Goal: Task Accomplishment & Management: Complete application form

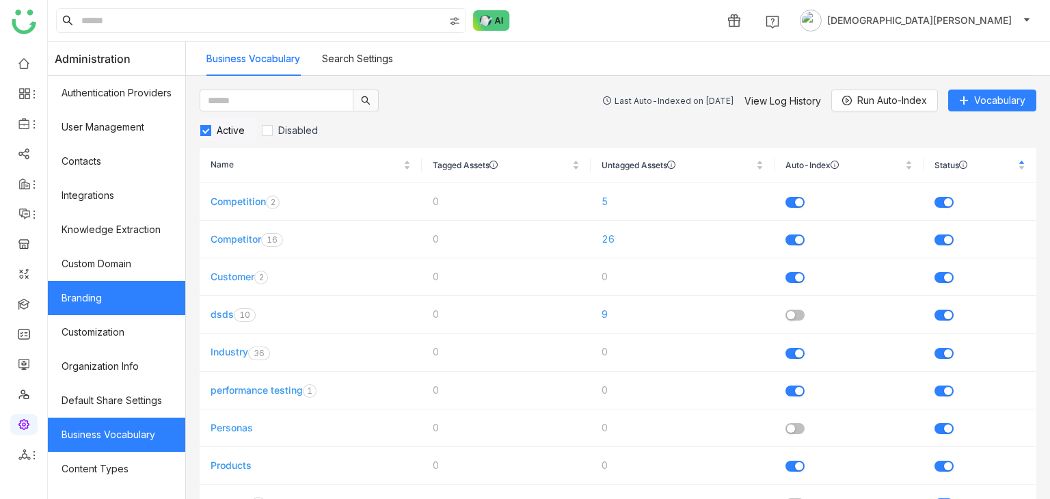
click at [88, 307] on link "Branding" at bounding box center [116, 298] width 137 height 34
click at [128, 299] on link "Branding" at bounding box center [116, 298] width 137 height 34
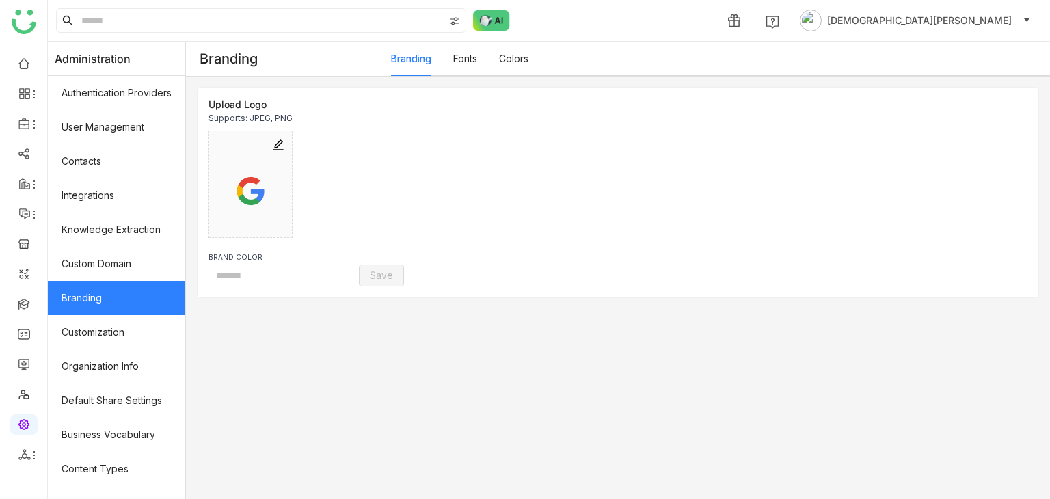
type input "*******"
click at [528, 57] on link "Colors" at bounding box center [513, 59] width 29 height 12
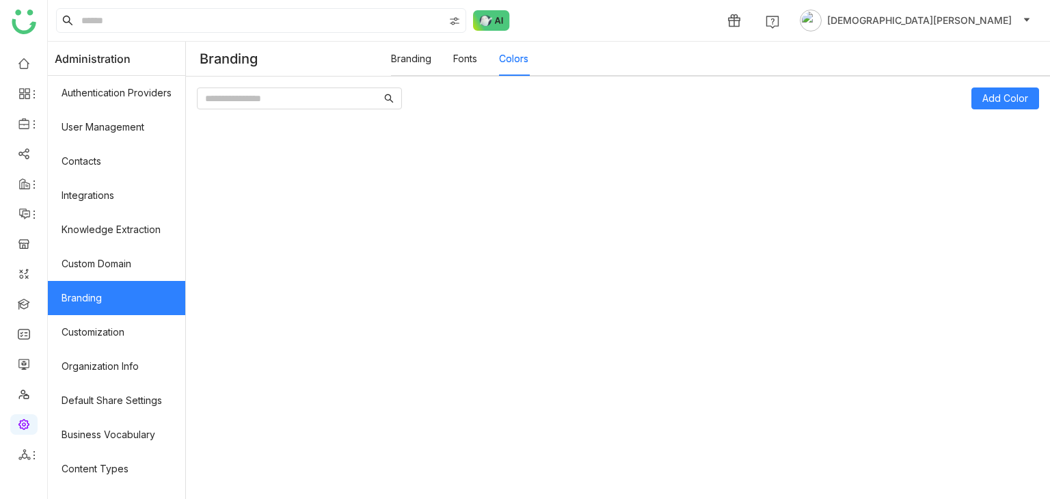
click at [517, 62] on link "Colors" at bounding box center [513, 59] width 29 height 12
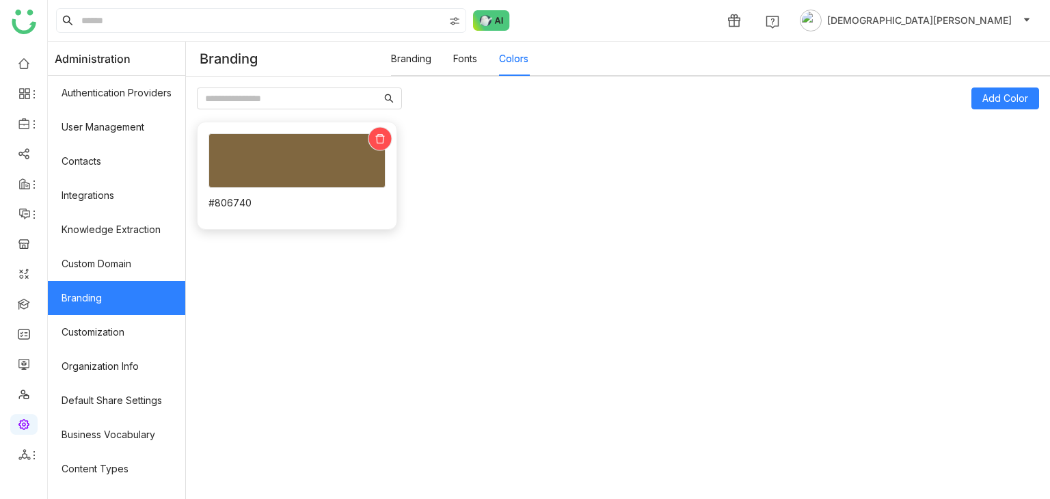
click at [381, 140] on icon at bounding box center [380, 138] width 10 height 10
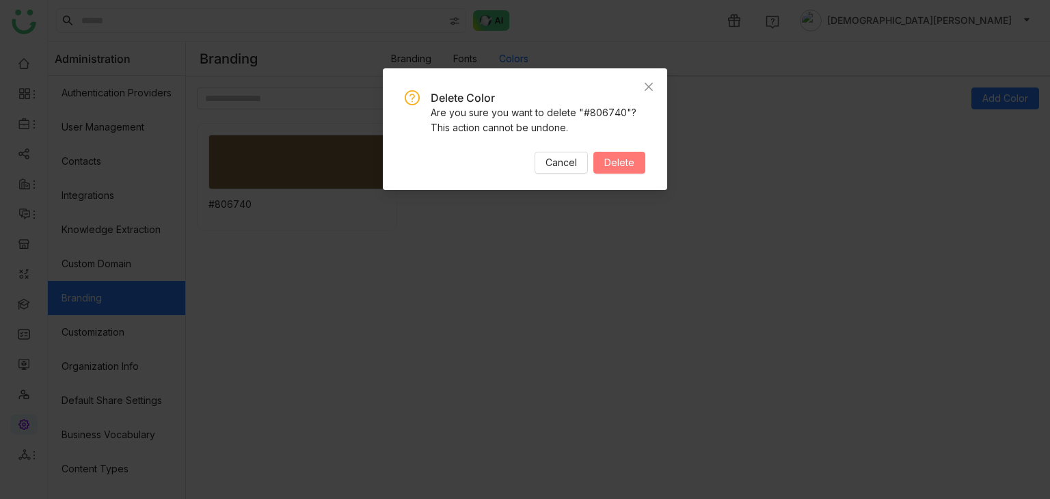
click at [623, 172] on button "Delete" at bounding box center [619, 163] width 52 height 22
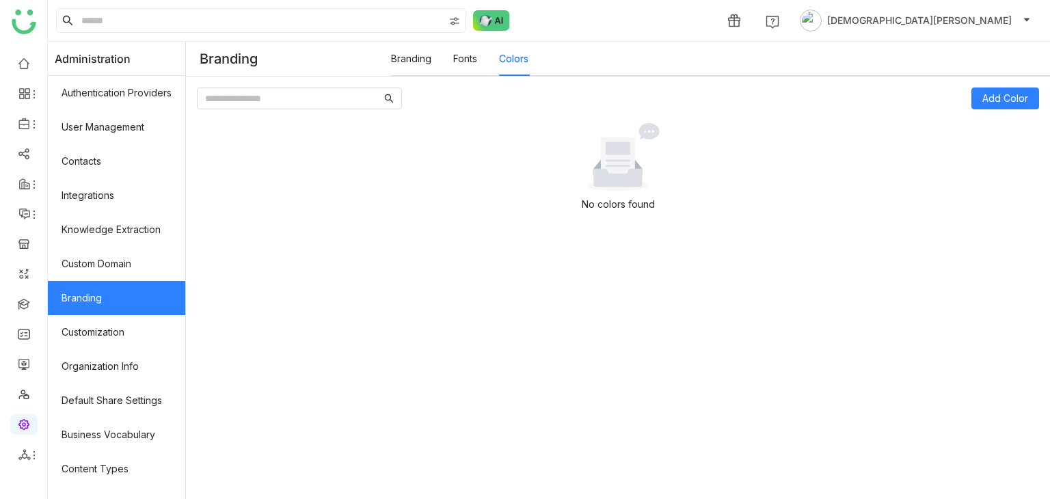
click at [477, 57] on link "Fonts" at bounding box center [465, 59] width 24 height 12
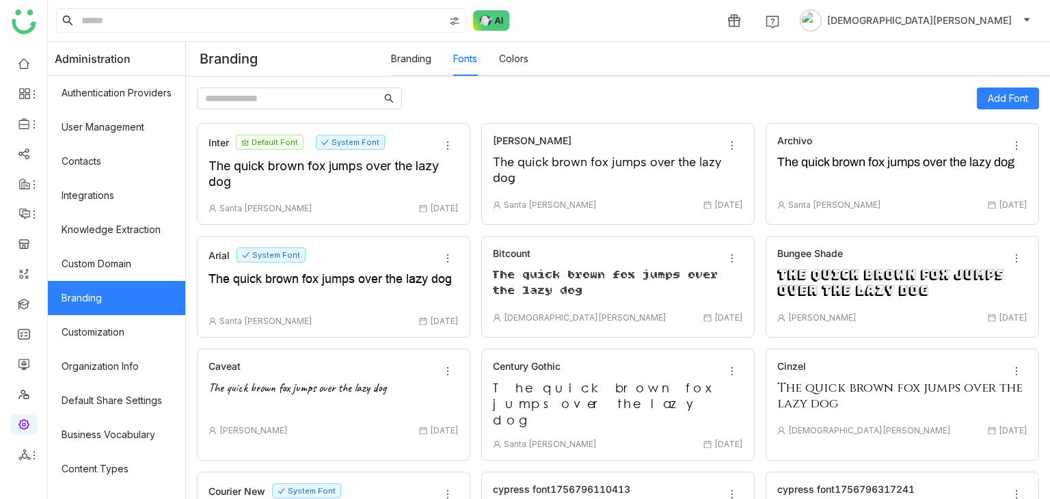
click at [418, 54] on link "Branding" at bounding box center [411, 59] width 40 height 12
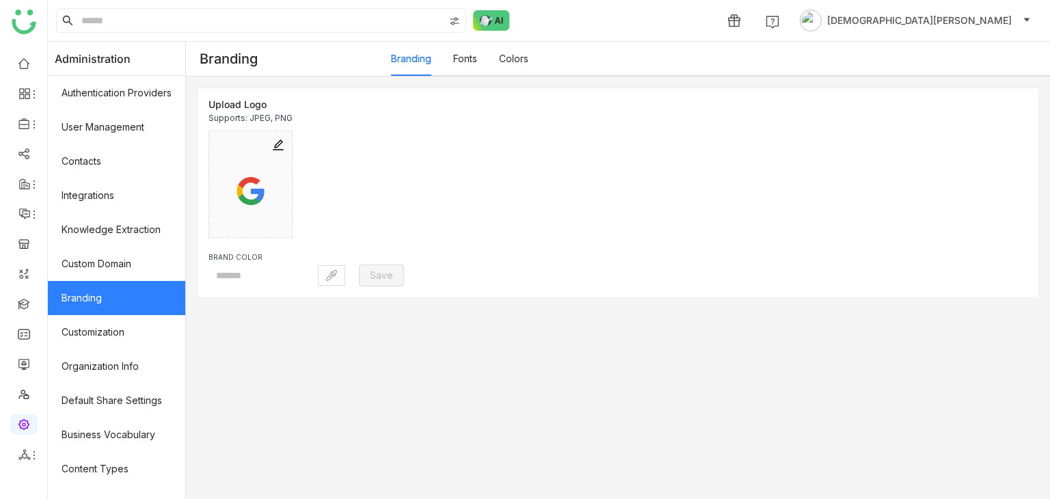
type input "*******"
click at [87, 203] on link "Library" at bounding box center [95, 203] width 89 height 10
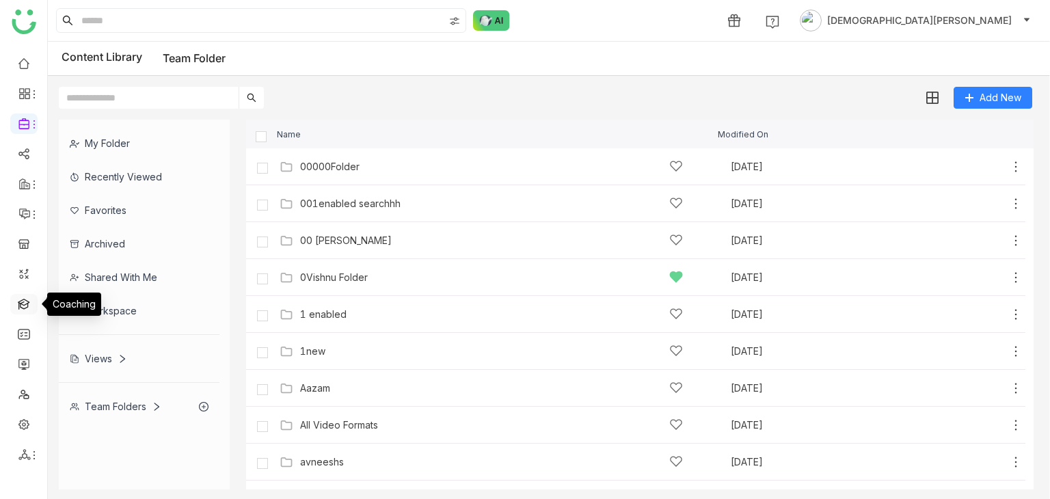
click at [23, 306] on link at bounding box center [24, 303] width 12 height 12
click at [23, 307] on link at bounding box center [24, 303] width 12 height 12
click at [24, 307] on link at bounding box center [24, 303] width 12 height 12
click at [18, 298] on link at bounding box center [24, 303] width 12 height 12
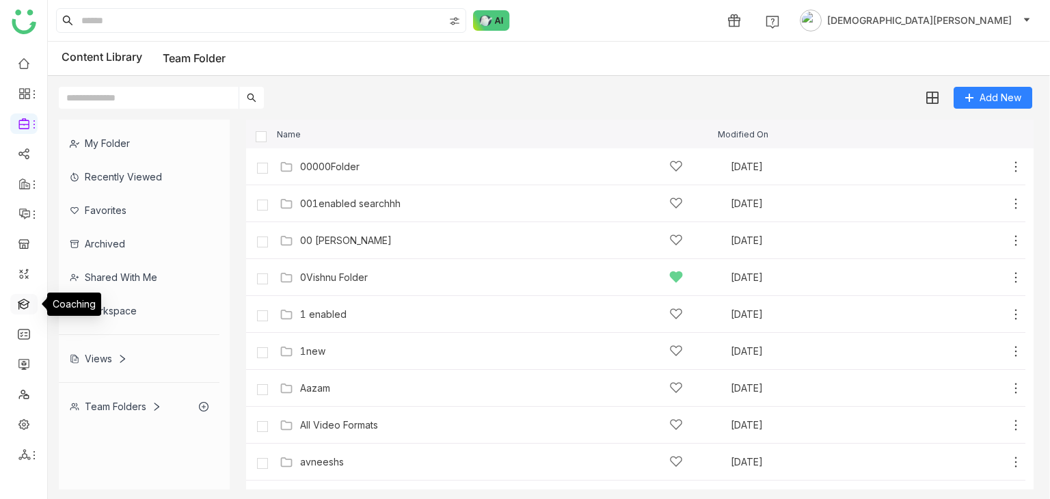
click at [18, 298] on link at bounding box center [24, 303] width 12 height 12
drag, startPoint x: 12, startPoint y: 298, endPoint x: 21, endPoint y: 312, distance: 15.9
click at [18, 307] on link at bounding box center [24, 303] width 12 height 12
click at [21, 309] on link at bounding box center [24, 303] width 12 height 12
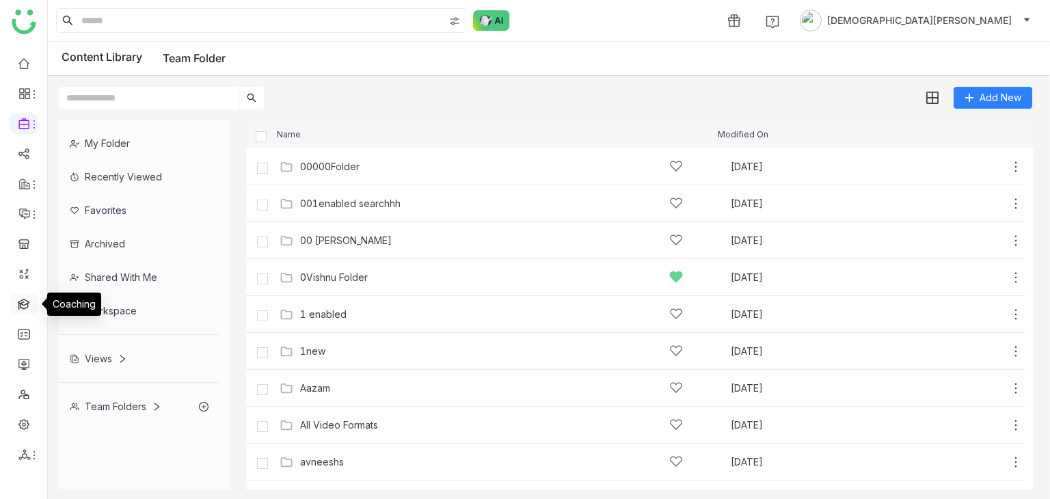
click at [27, 306] on link at bounding box center [24, 303] width 12 height 12
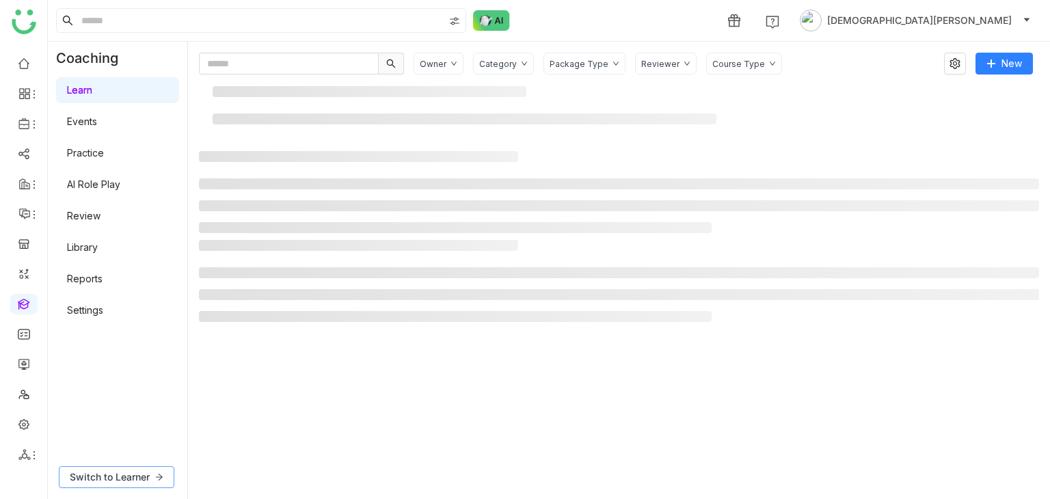
click at [118, 476] on span "Switch to Learner" at bounding box center [110, 476] width 80 height 15
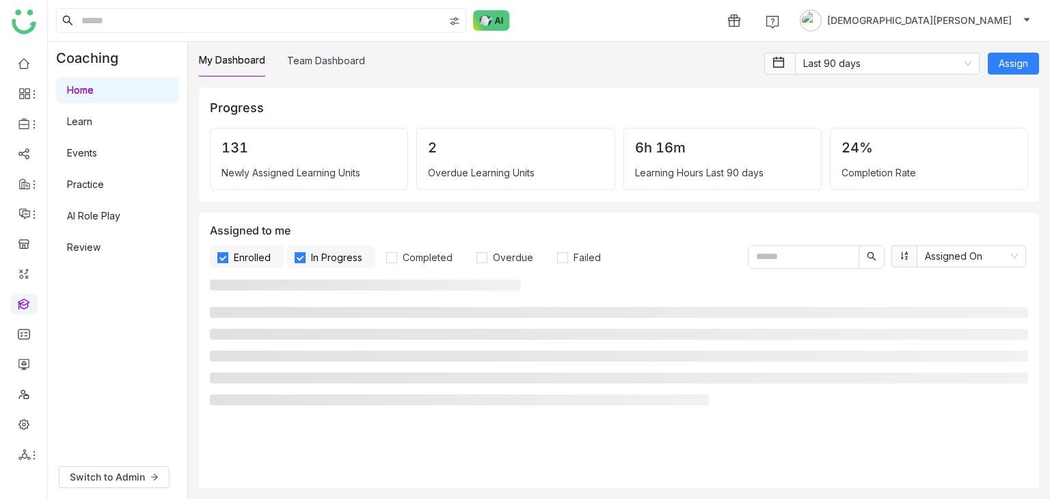
scroll to position [137, 0]
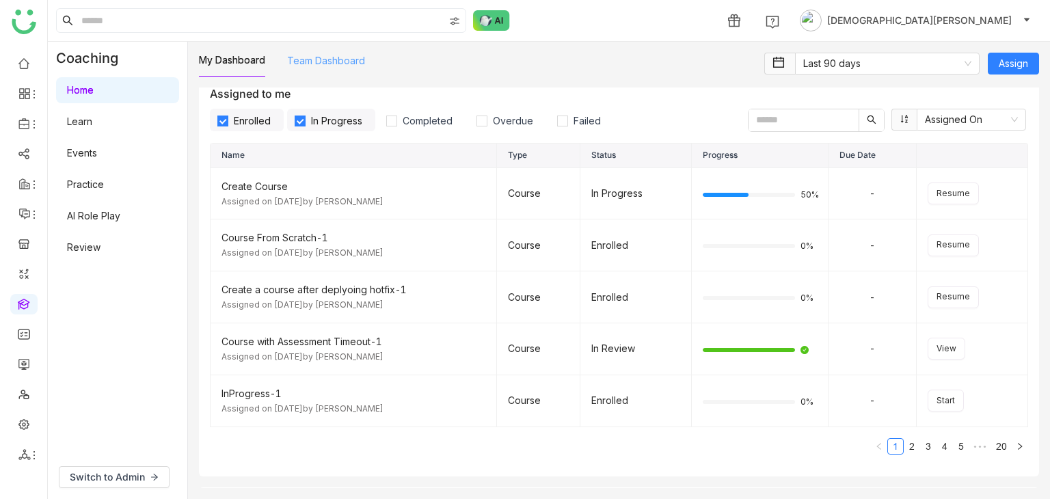
click at [338, 66] on link "Team Dashboard" at bounding box center [326, 61] width 78 height 12
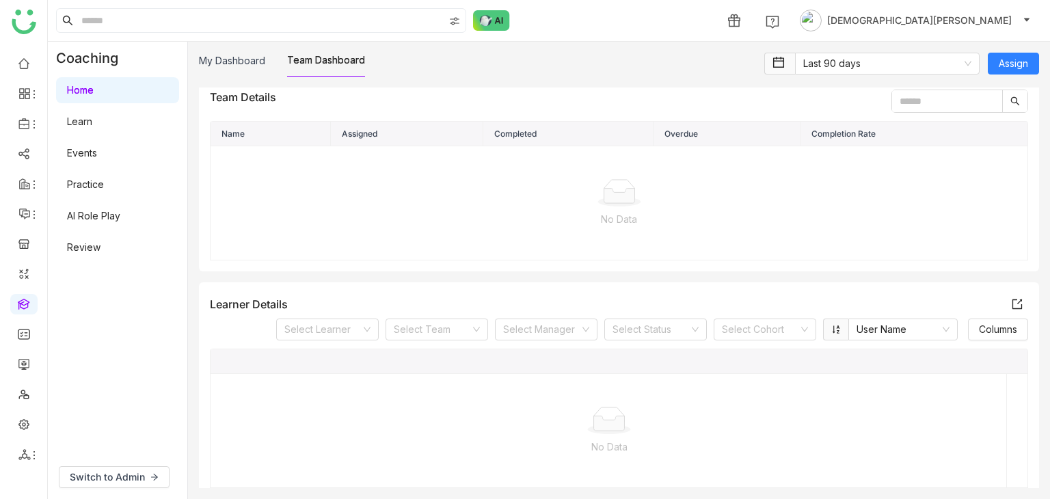
click at [339, 55] on link "Team Dashboard" at bounding box center [326, 60] width 78 height 12
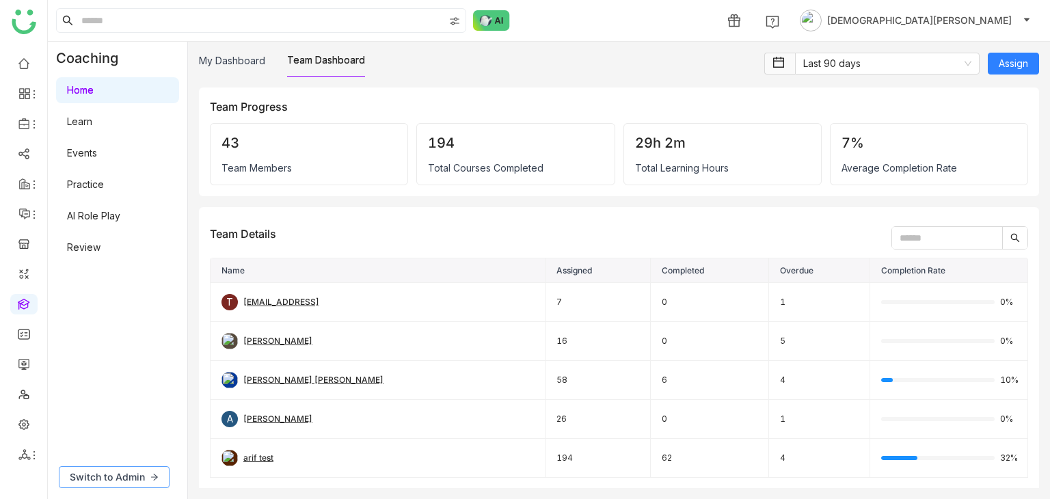
drag, startPoint x: 135, startPoint y: 471, endPoint x: 280, endPoint y: 392, distance: 165.8
click at [134, 472] on span "Switch to Admin" at bounding box center [107, 476] width 75 height 15
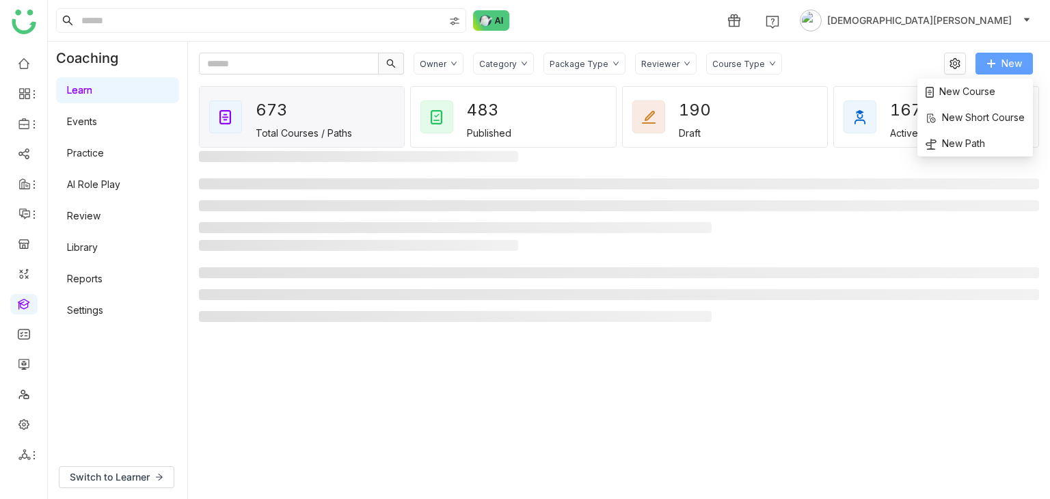
click at [1004, 62] on span "New" at bounding box center [1011, 63] width 21 height 15
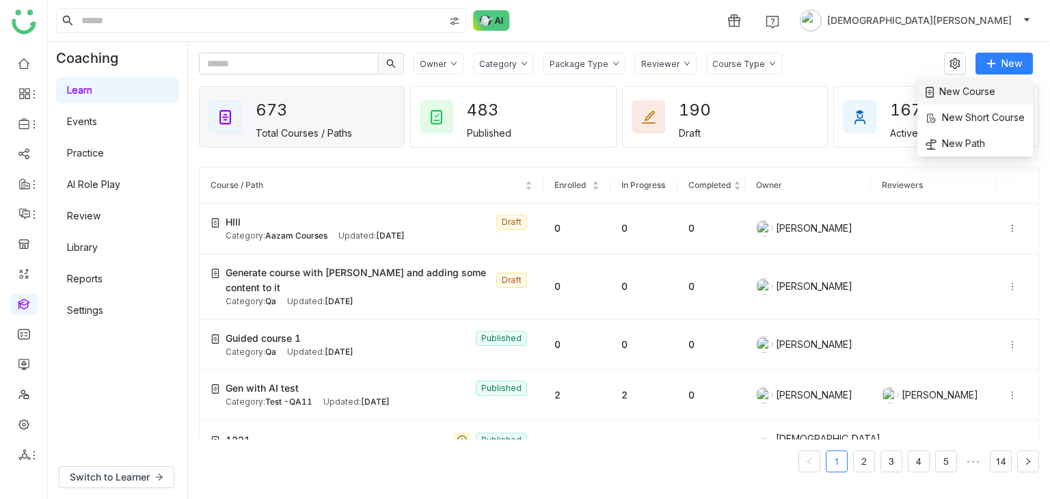
click at [970, 86] on span "New Course" at bounding box center [960, 91] width 70 height 15
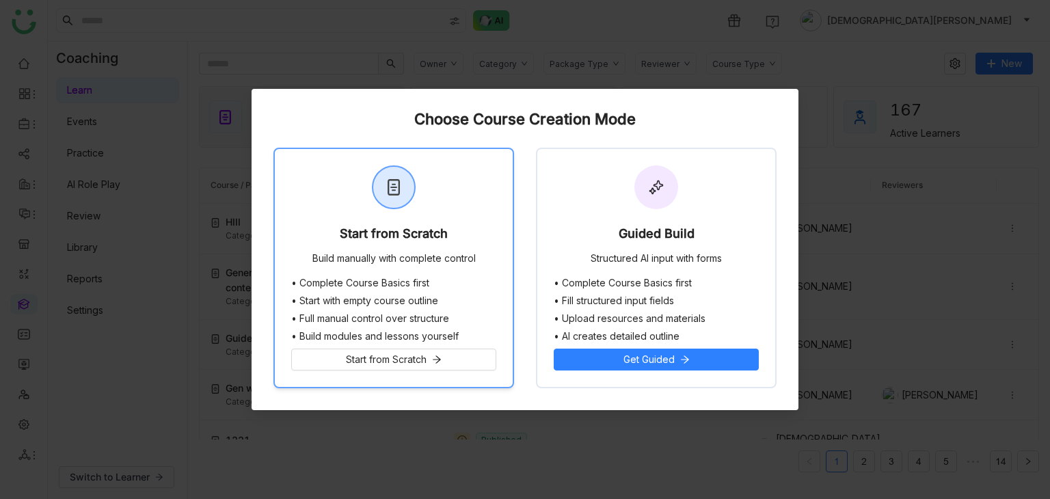
click at [350, 249] on div "Start from Scratch Build manually with complete control" at bounding box center [394, 213] width 238 height 128
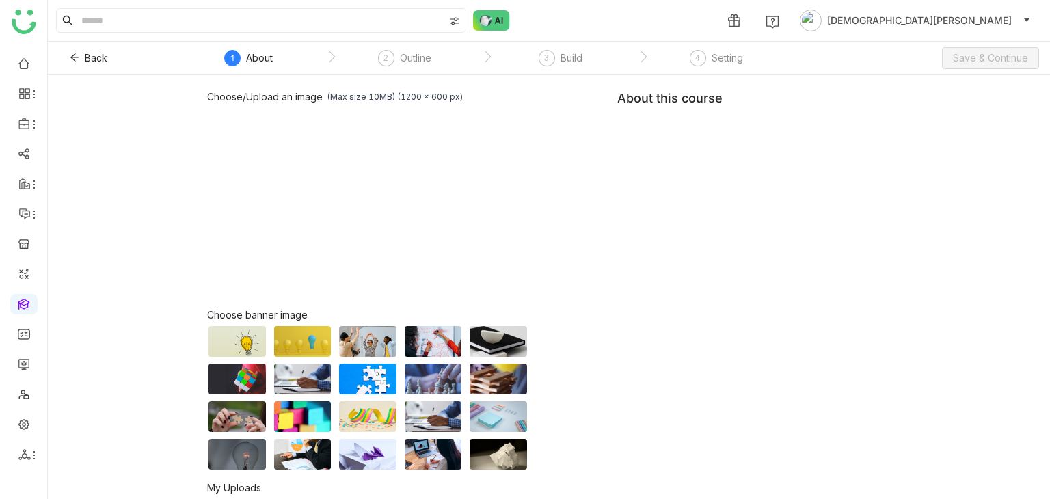
click at [674, 159] on div "Choose/Upload an image (Max size 10MB) (1200 x 600 px) Browse Image Choose bann…" at bounding box center [548, 330] width 683 height 478
click at [678, 157] on div "Choose/Upload an image (Max size 10MB) (1200 x 600 px) Browse Image Choose bann…" at bounding box center [548, 330] width 683 height 478
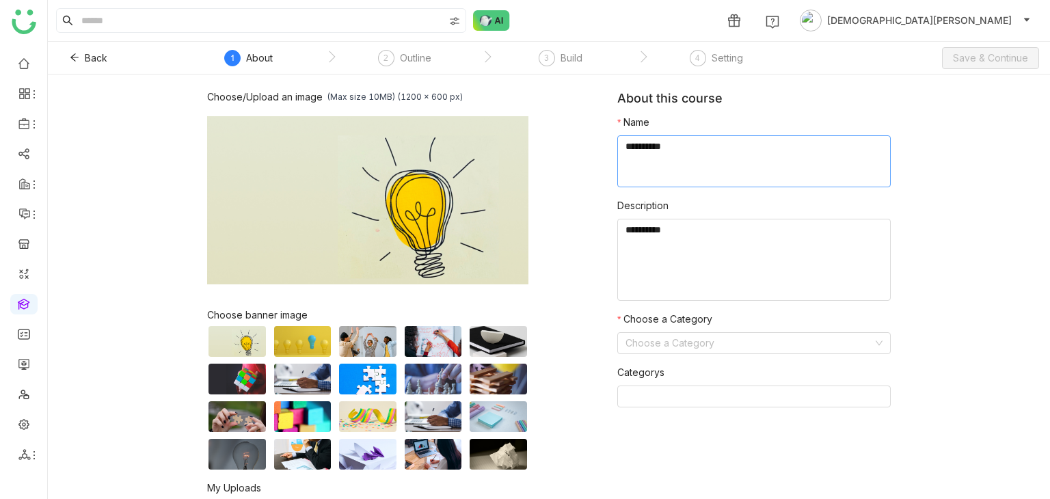
click at [640, 148] on textarea at bounding box center [753, 161] width 273 height 52
click at [639, 148] on textarea at bounding box center [753, 161] width 273 height 52
paste textarea "**********"
type textarea "**********"
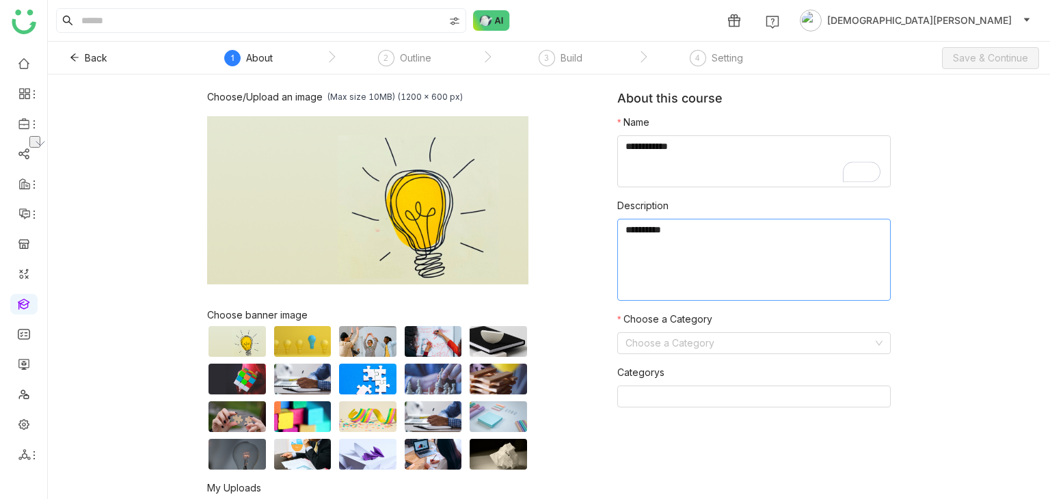
click at [703, 257] on textarea at bounding box center [753, 260] width 273 height 82
paste textarea "**********"
type textarea "**********"
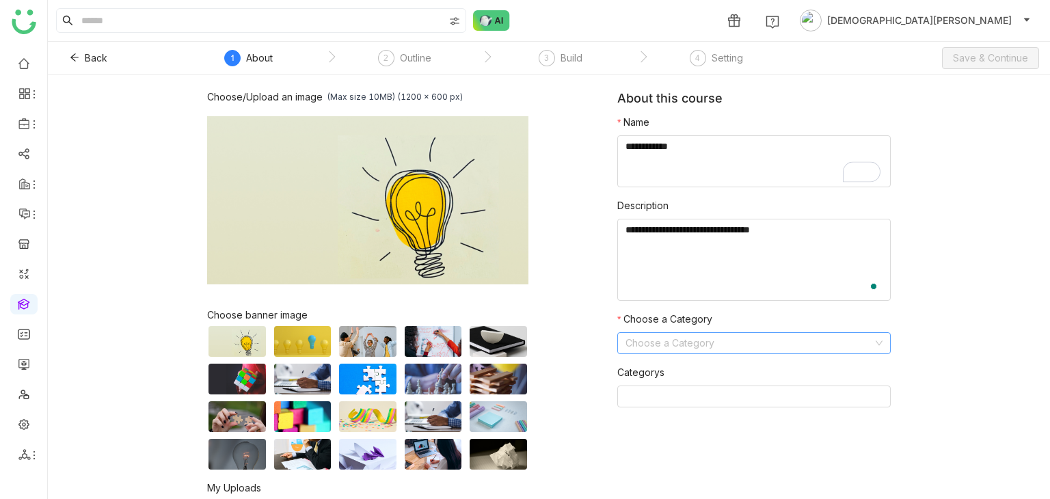
click at [670, 351] on input at bounding box center [748, 343] width 247 height 21
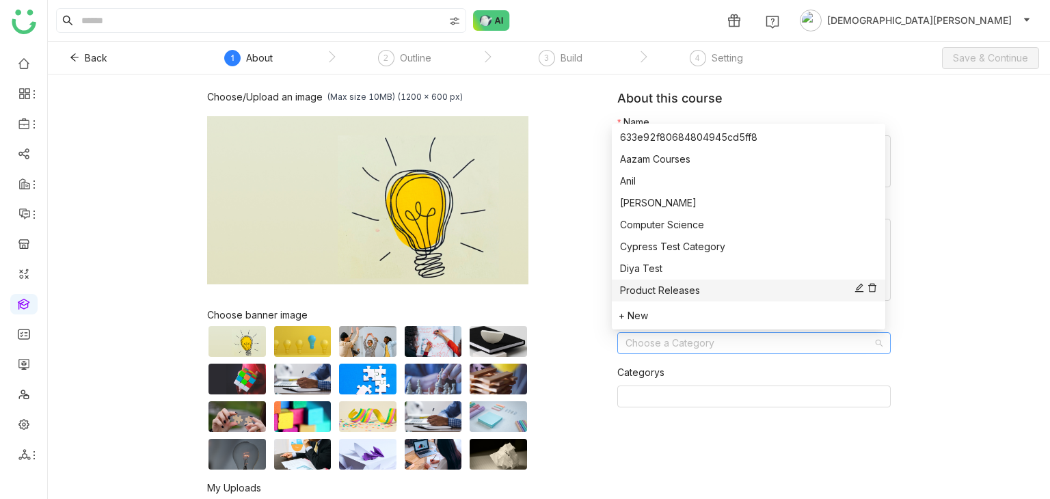
click at [636, 294] on div "Product Releases" at bounding box center [748, 290] width 257 height 15
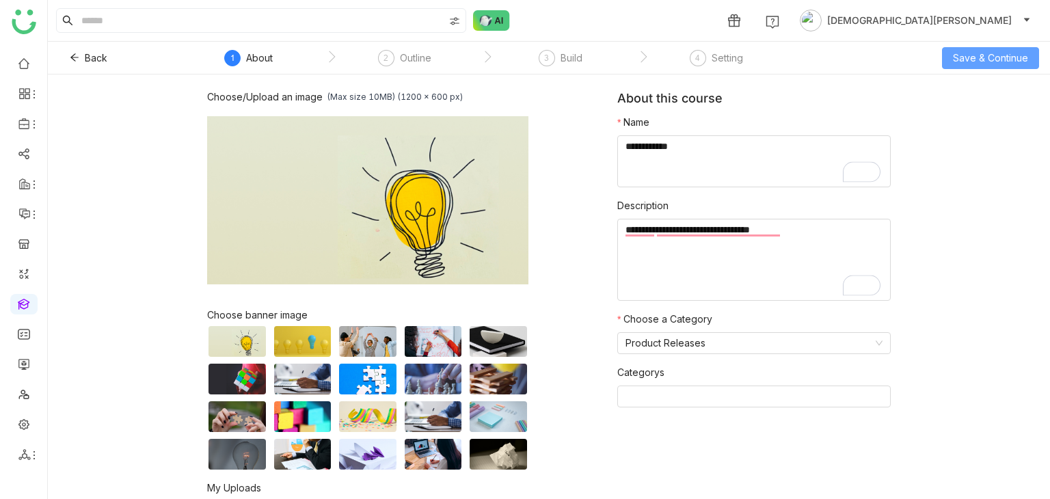
click at [996, 53] on span "Save & Continue" at bounding box center [990, 58] width 75 height 15
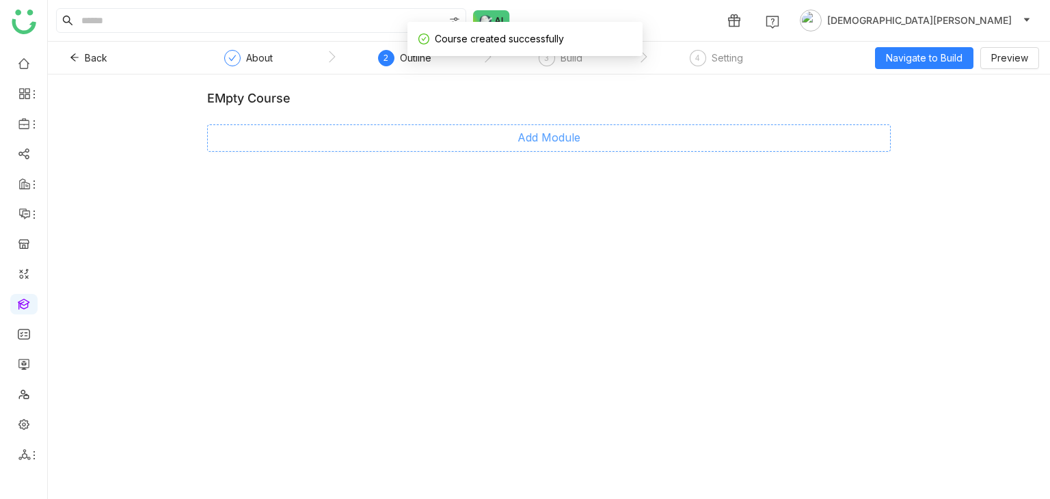
drag, startPoint x: 411, startPoint y: 150, endPoint x: 437, endPoint y: 144, distance: 26.7
click at [411, 150] on button "Add Module" at bounding box center [548, 137] width 683 height 27
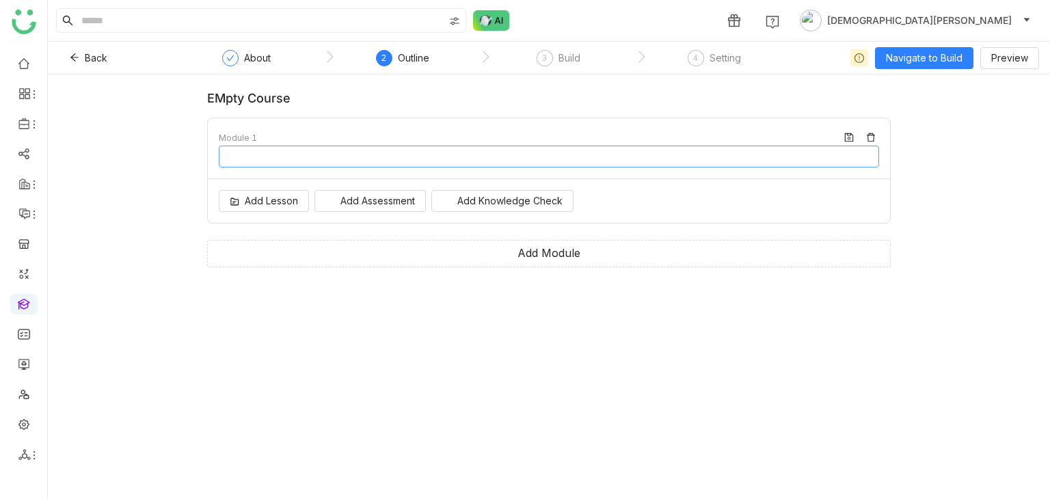
type input "********"
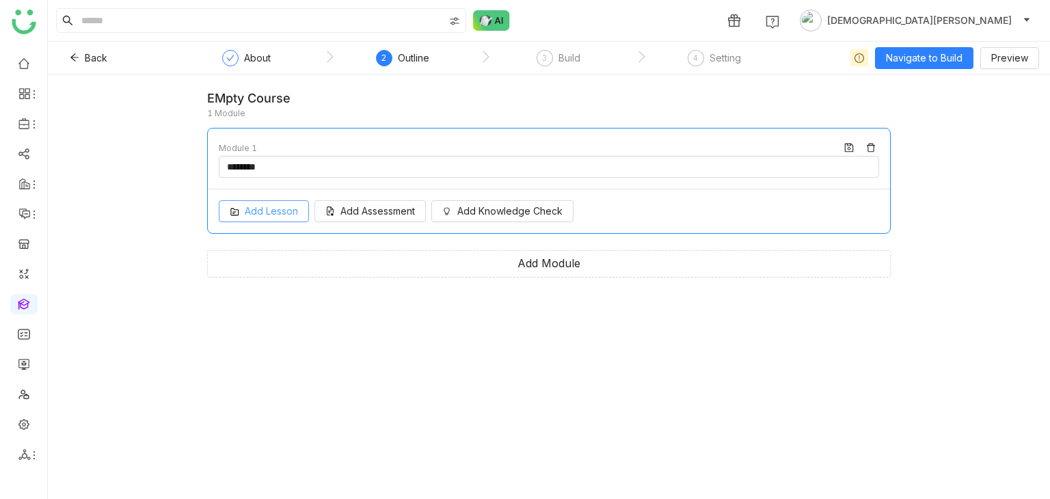
click at [263, 211] on span "Add Lesson" at bounding box center [271, 211] width 53 height 15
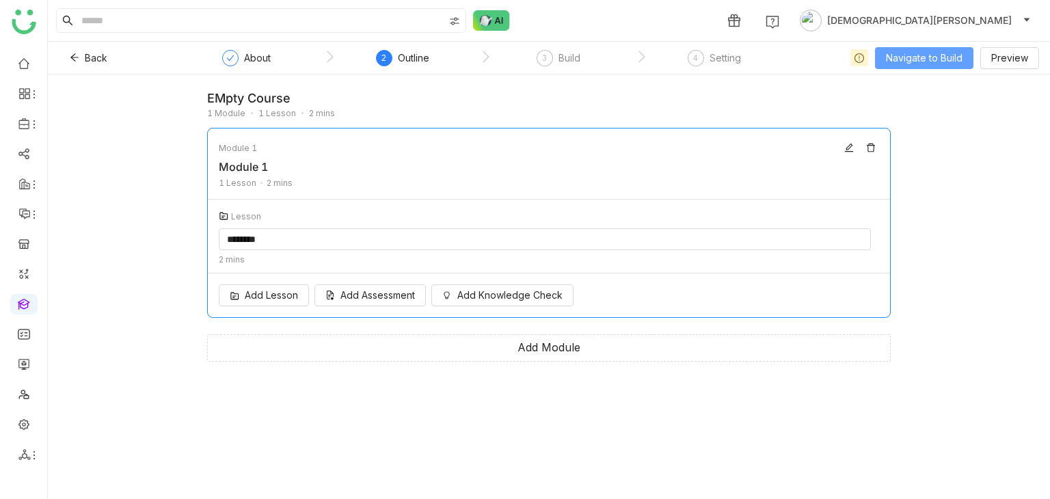
click at [925, 53] on span "Navigate to Build" at bounding box center [924, 58] width 77 height 15
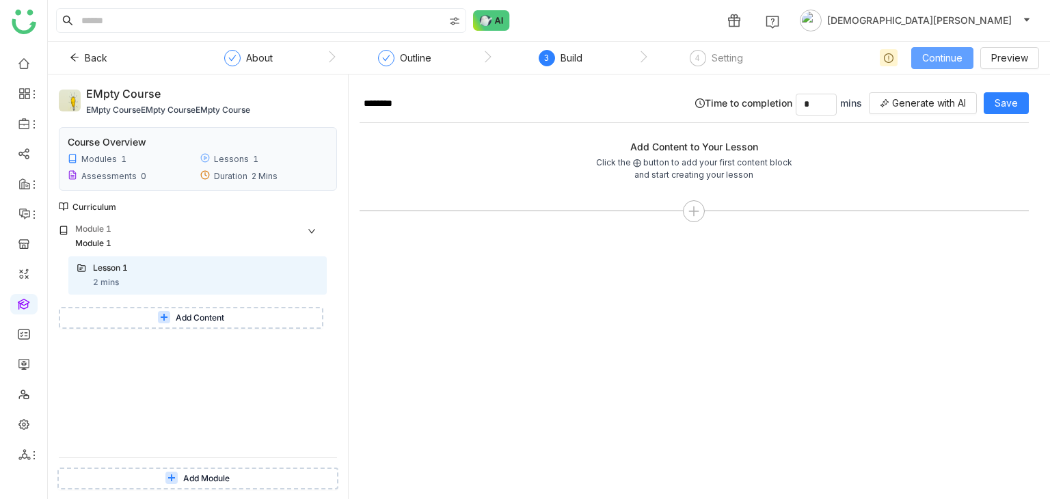
click at [962, 51] on span "Continue" at bounding box center [942, 58] width 40 height 15
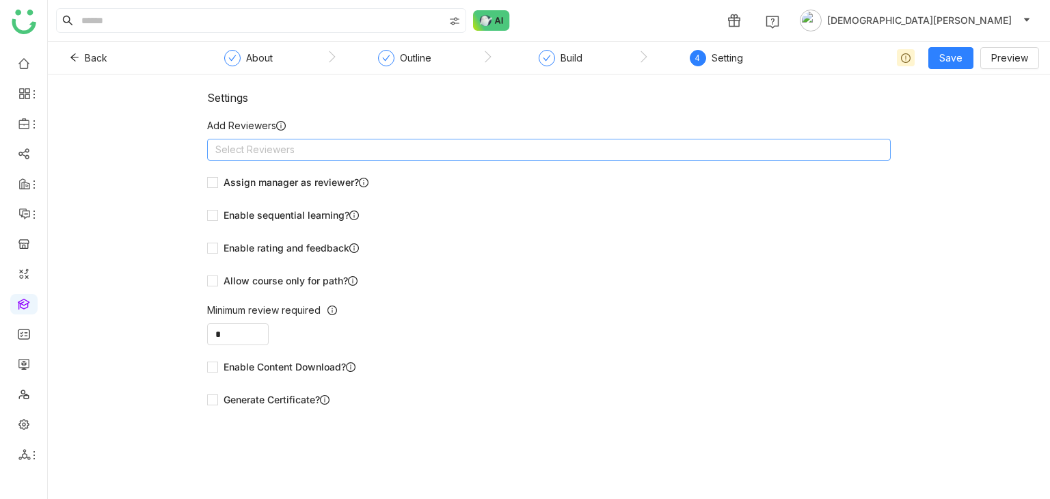
click at [269, 150] on nz-select-top-control "Select Reviewers" at bounding box center [548, 150] width 683 height 22
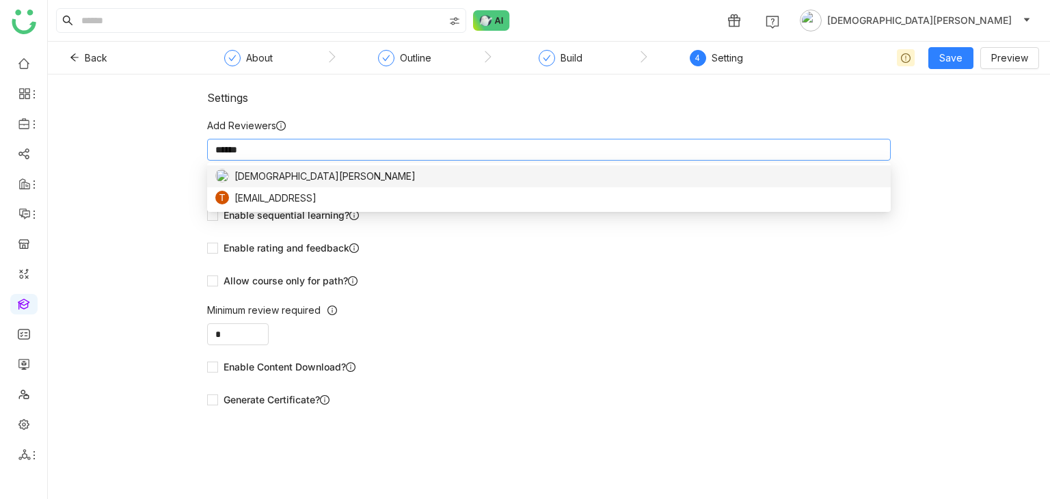
type input "******"
click at [323, 172] on div "[DEMOGRAPHIC_DATA][PERSON_NAME]" at bounding box center [548, 176] width 667 height 15
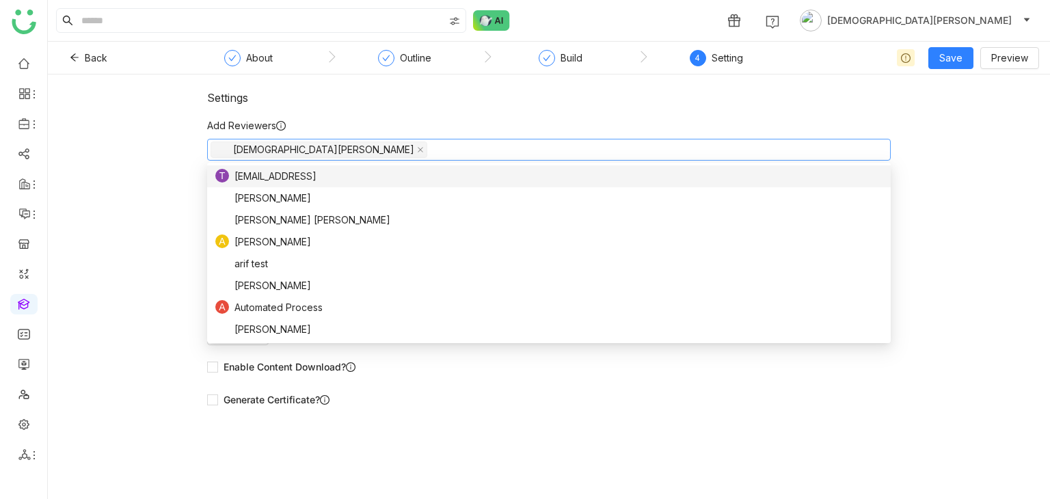
click at [131, 156] on div "Settings Add Reviewers [PERSON_NAME] Assign manager as reviewer? Enable sequent…" at bounding box center [549, 286] width 1002 height 424
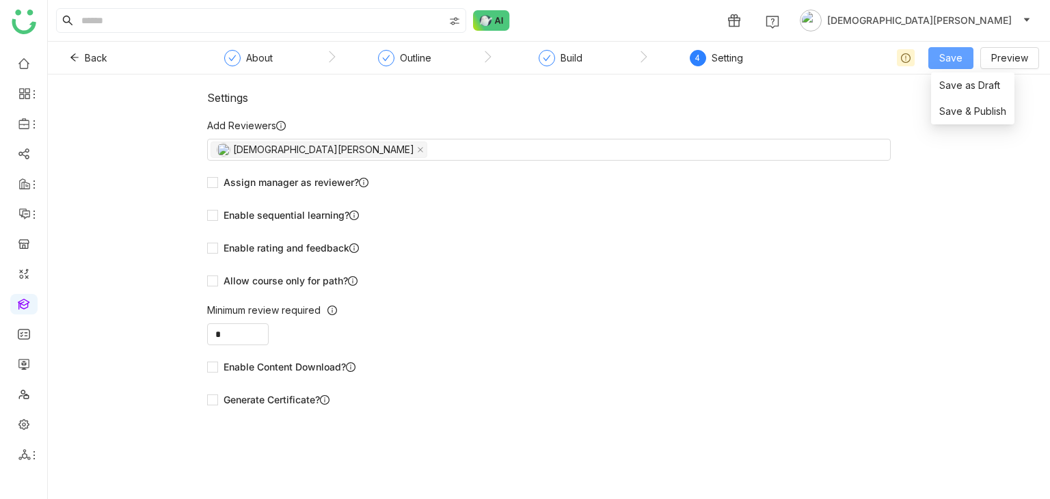
click at [942, 63] on span "Save" at bounding box center [950, 58] width 23 height 15
click at [957, 107] on span "Save & Publish" at bounding box center [972, 111] width 67 height 15
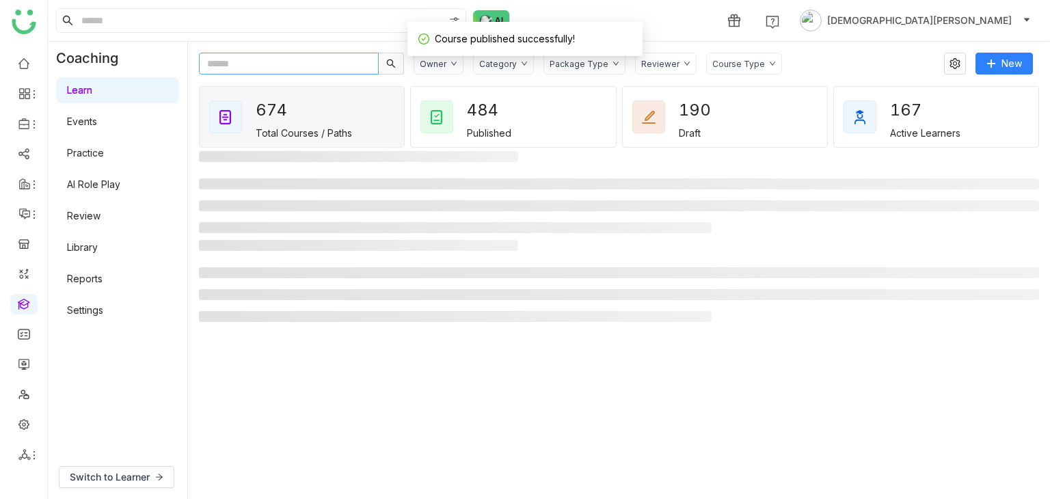
click at [249, 64] on input "text" at bounding box center [289, 64] width 180 height 22
paste input "**********"
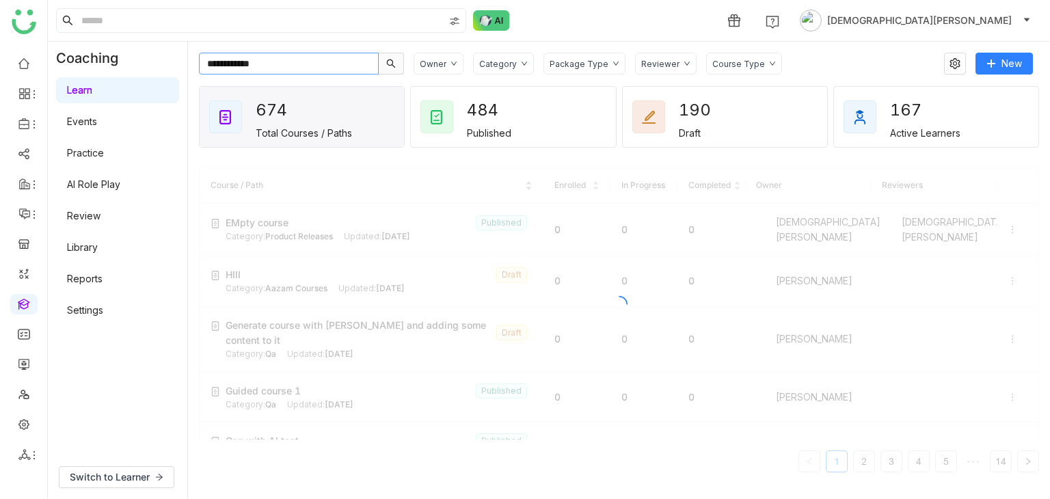
type input "**********"
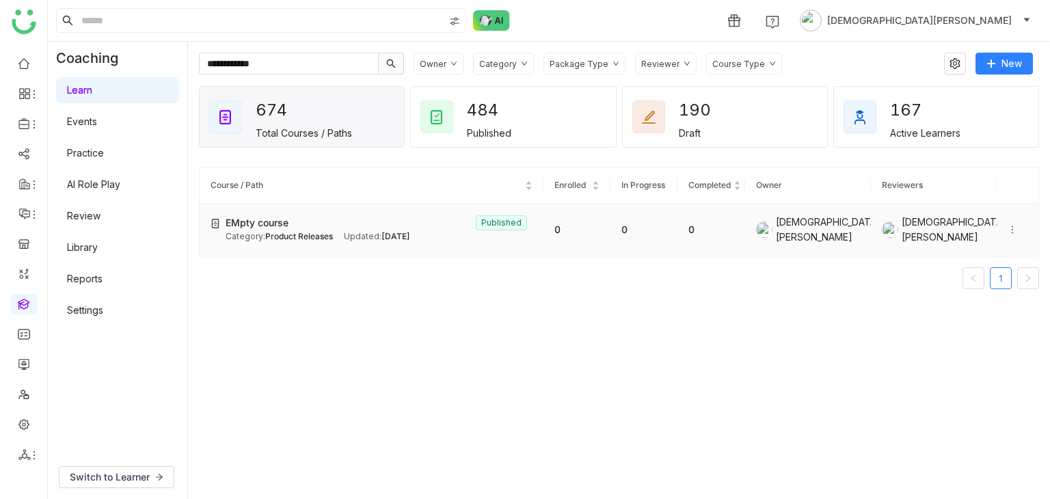
click at [1007, 230] on icon at bounding box center [1012, 230] width 10 height 10
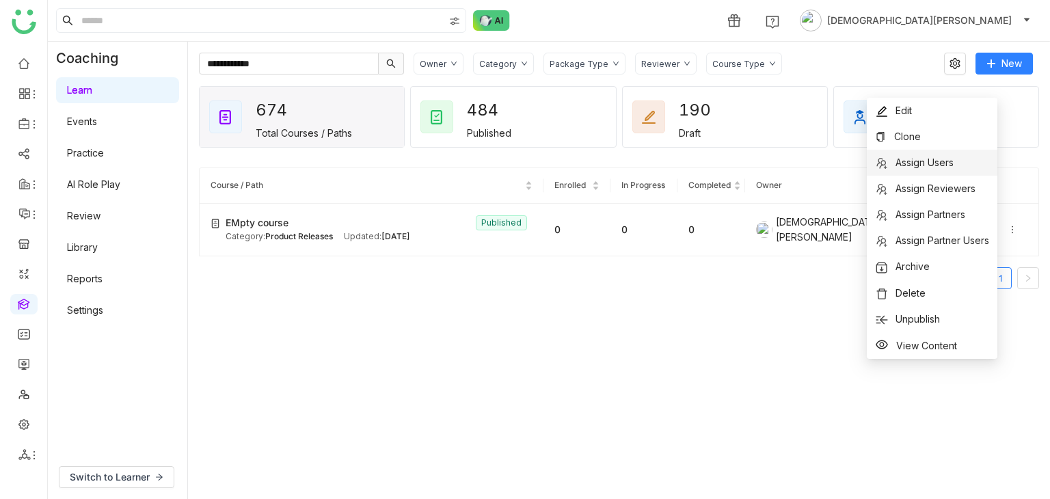
click at [918, 166] on span "Assign Users" at bounding box center [924, 162] width 58 height 12
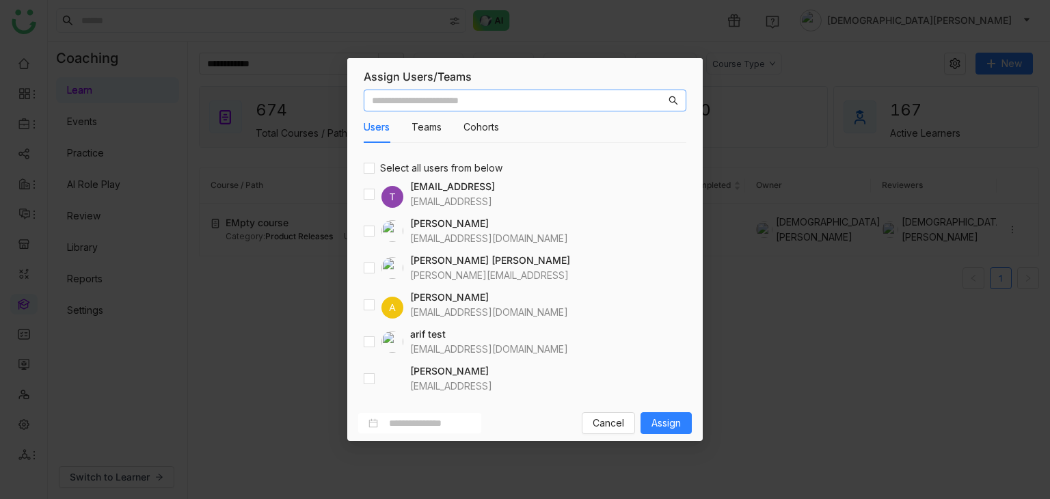
click at [394, 100] on input "text" at bounding box center [519, 100] width 294 height 15
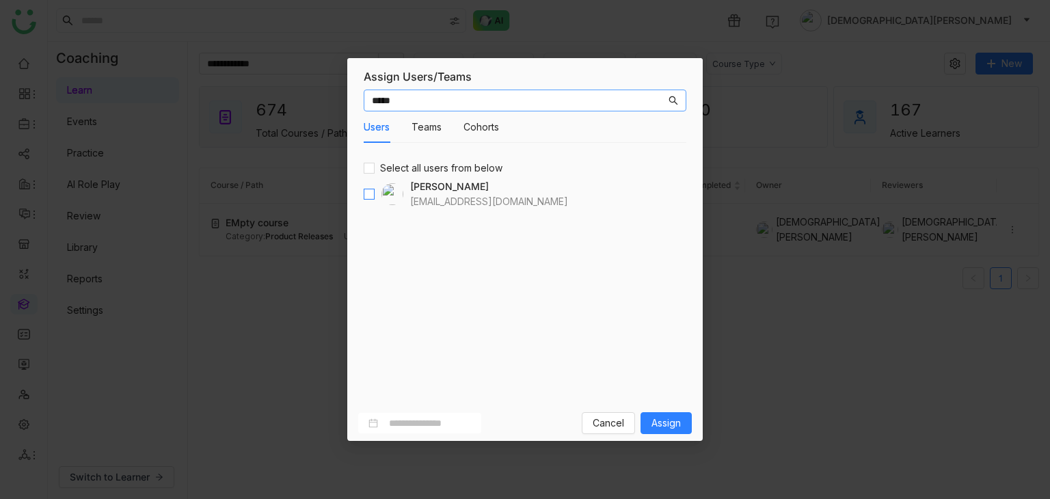
type input "*****"
click at [658, 420] on span "Assign" at bounding box center [665, 423] width 29 height 15
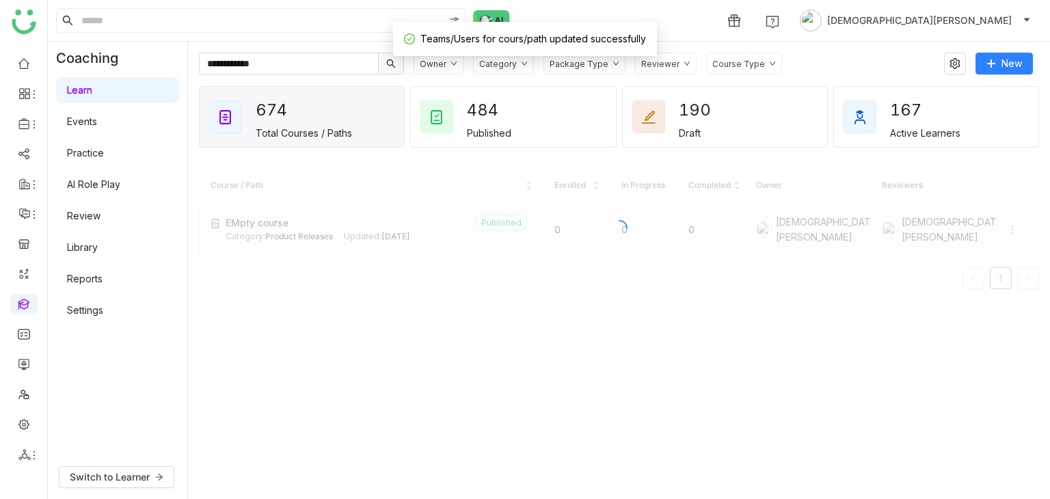
click at [1000, 227] on div at bounding box center [619, 228] width 840 height 122
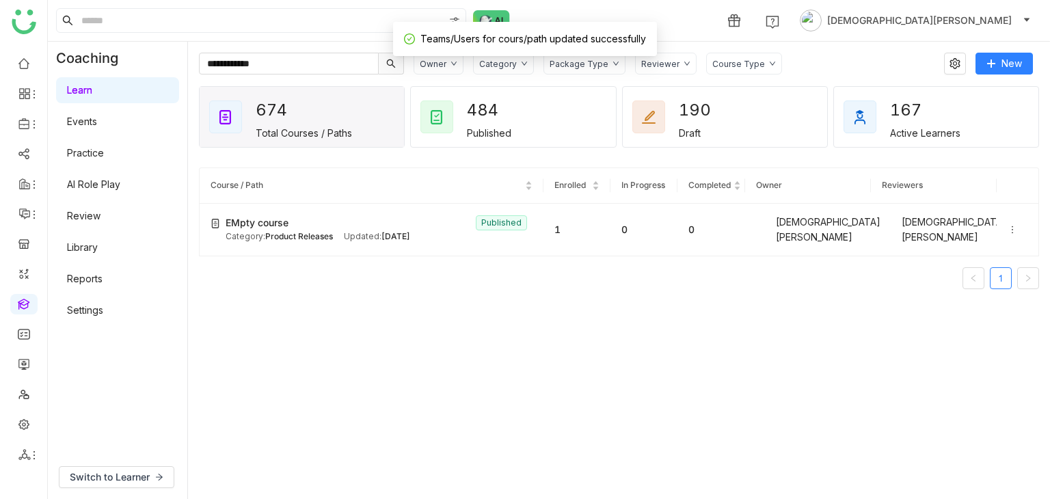
click at [1007, 230] on icon at bounding box center [1012, 230] width 10 height 10
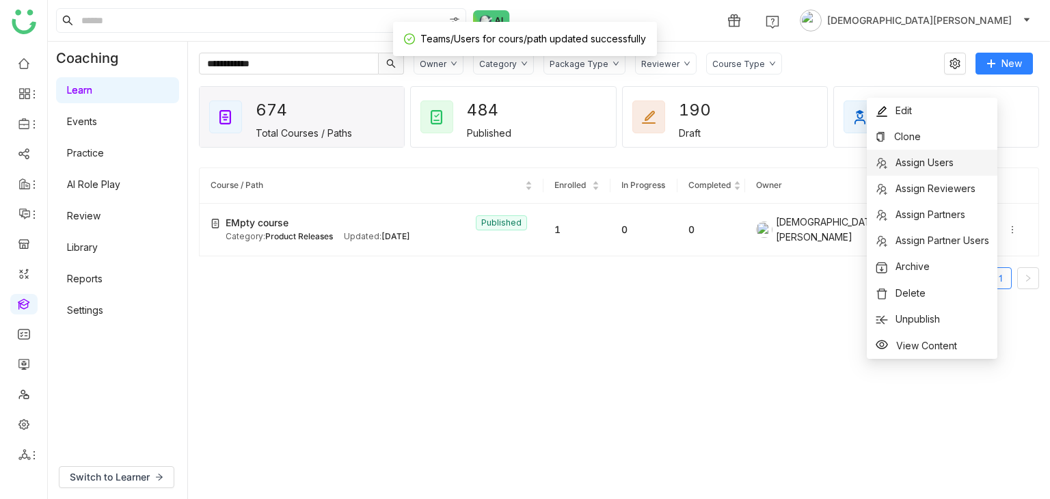
click at [925, 157] on span "Assign Users" at bounding box center [924, 162] width 58 height 12
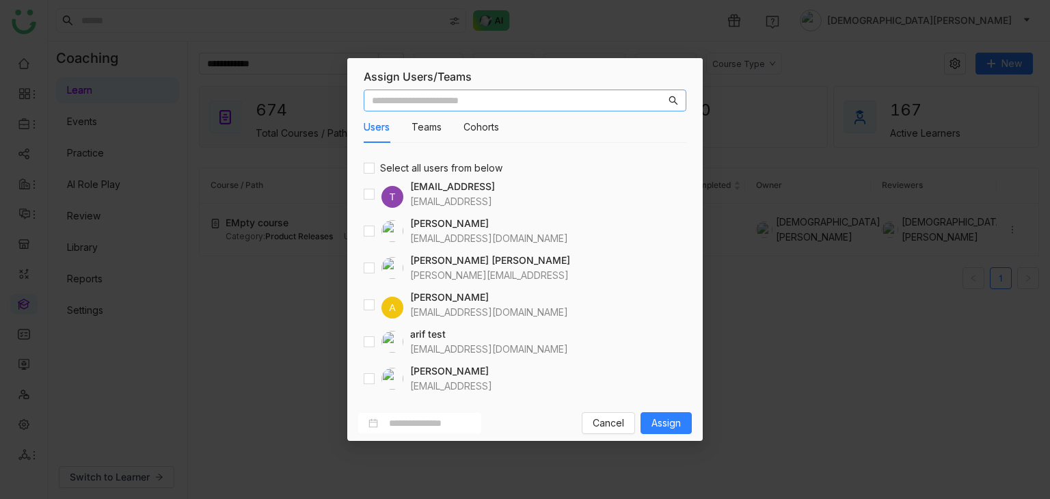
click at [498, 88] on div "Users Teams Cohorts Select all users from below T [EMAIL_ADDRESS] [EMAIL_ADDRES…" at bounding box center [524, 244] width 355 height 321
click at [503, 94] on input "text" at bounding box center [519, 100] width 294 height 15
type input "****"
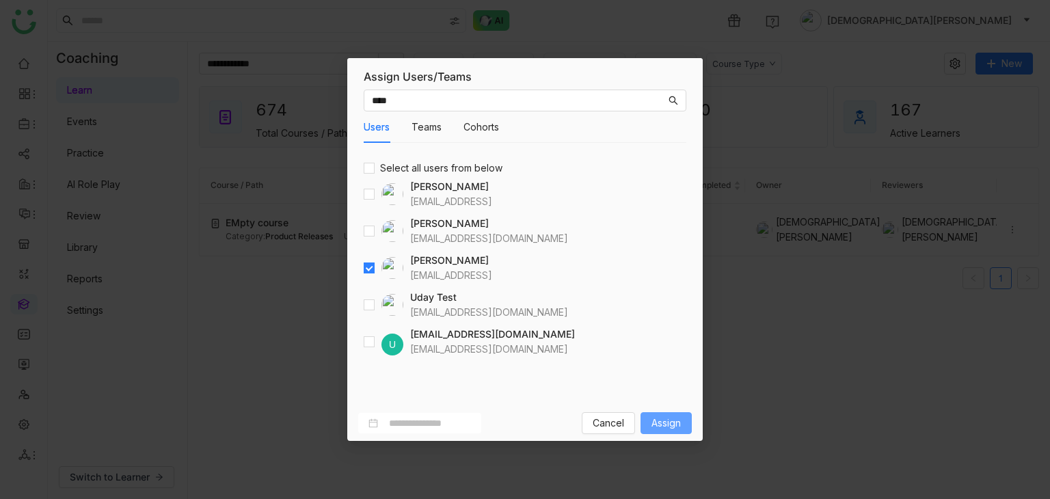
click at [664, 418] on span "Assign" at bounding box center [665, 423] width 29 height 15
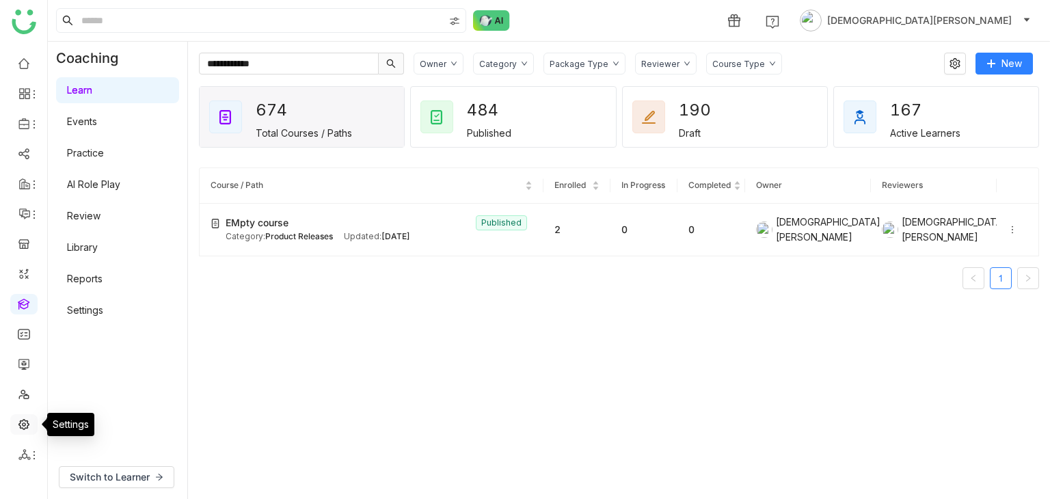
click at [23, 428] on link at bounding box center [24, 424] width 12 height 12
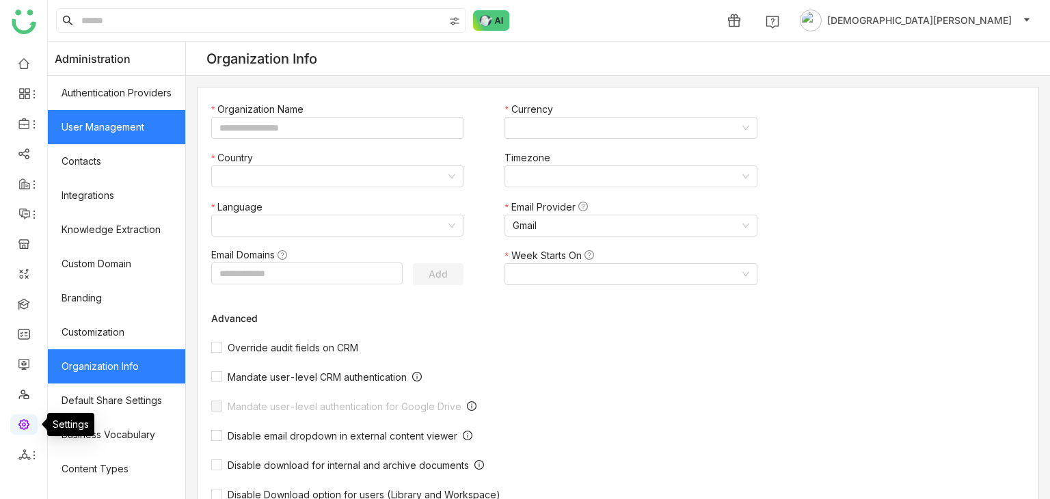
type input "*******"
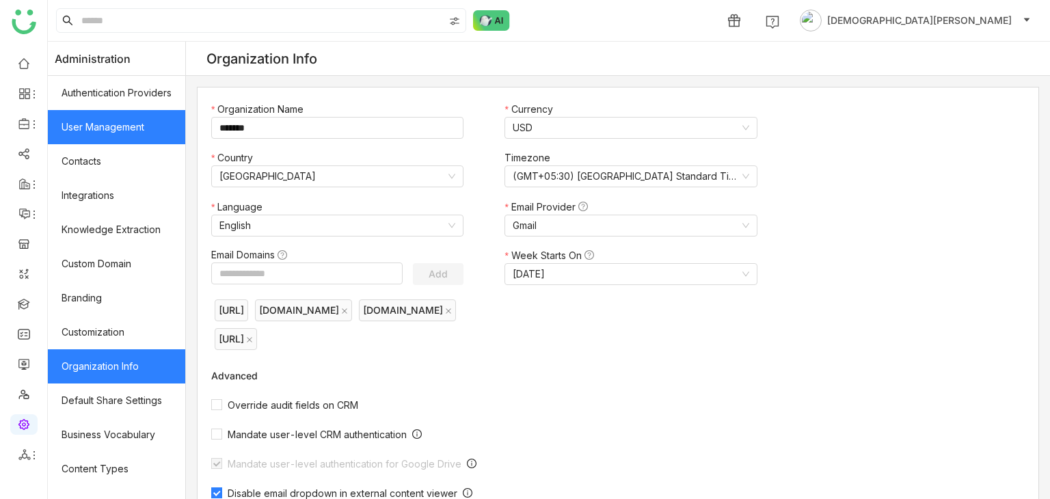
click at [114, 131] on link "User Management" at bounding box center [116, 127] width 137 height 34
drag, startPoint x: 134, startPoint y: 107, endPoint x: 145, endPoint y: 120, distance: 17.0
click at [135, 109] on link "Authentication Providers" at bounding box center [116, 93] width 137 height 34
click at [145, 120] on link "User Management" at bounding box center [116, 127] width 137 height 34
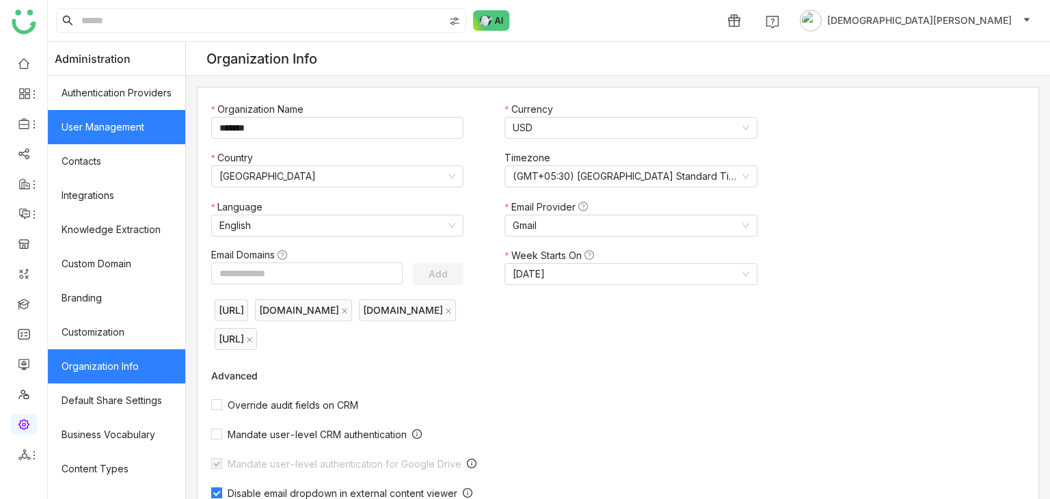
click at [120, 125] on link "User Management" at bounding box center [116, 127] width 137 height 34
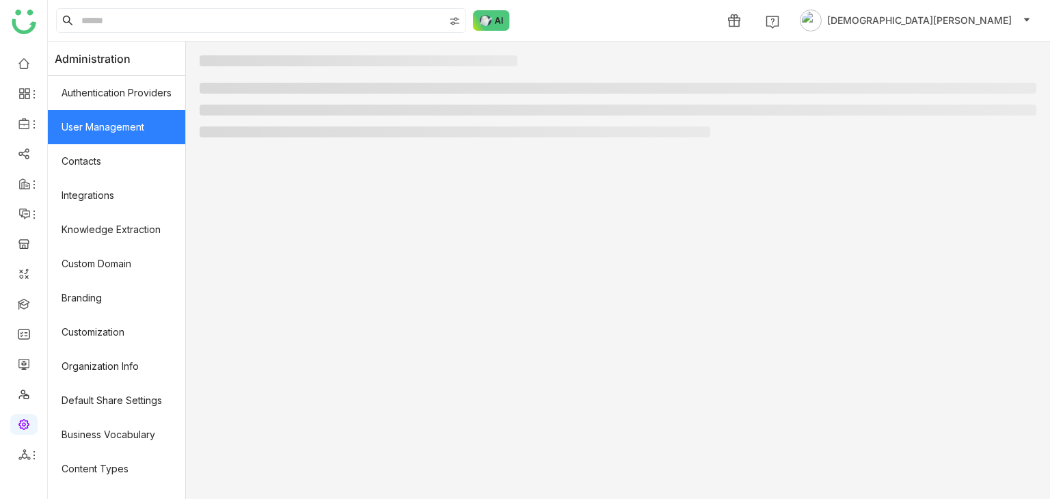
click at [125, 124] on link "User Management" at bounding box center [116, 127] width 137 height 34
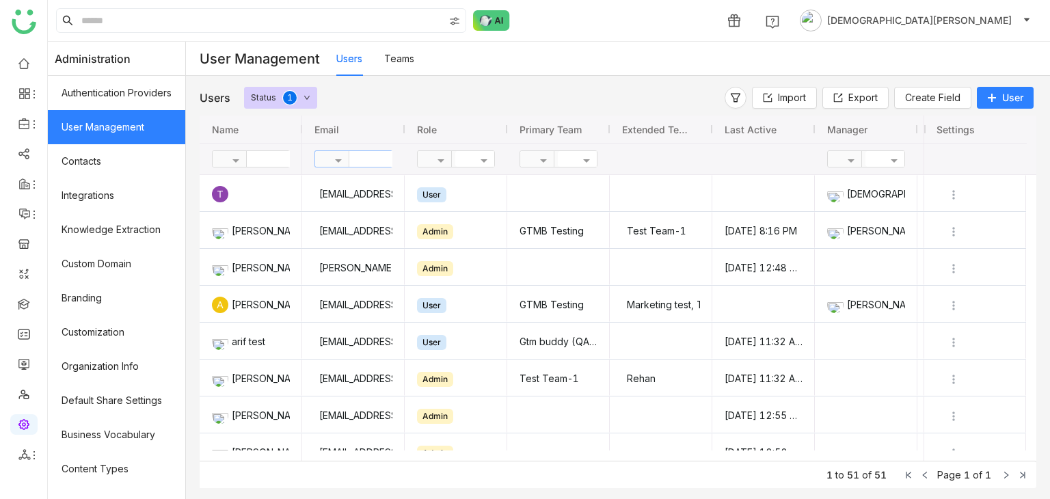
click at [369, 161] on input "text" at bounding box center [398, 159] width 99 height 16
type input "****"
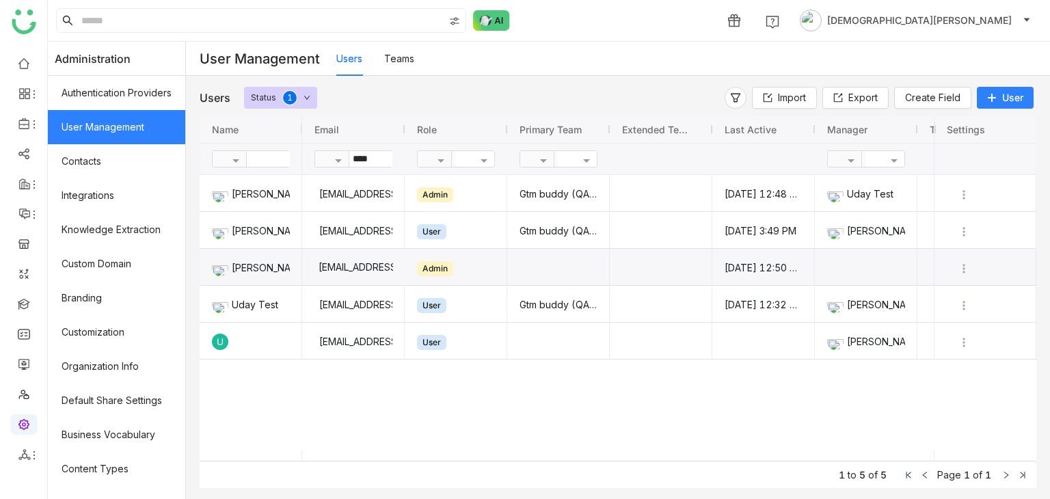
click at [340, 265] on div "[EMAIL_ADDRESS]" at bounding box center [353, 267] width 79 height 36
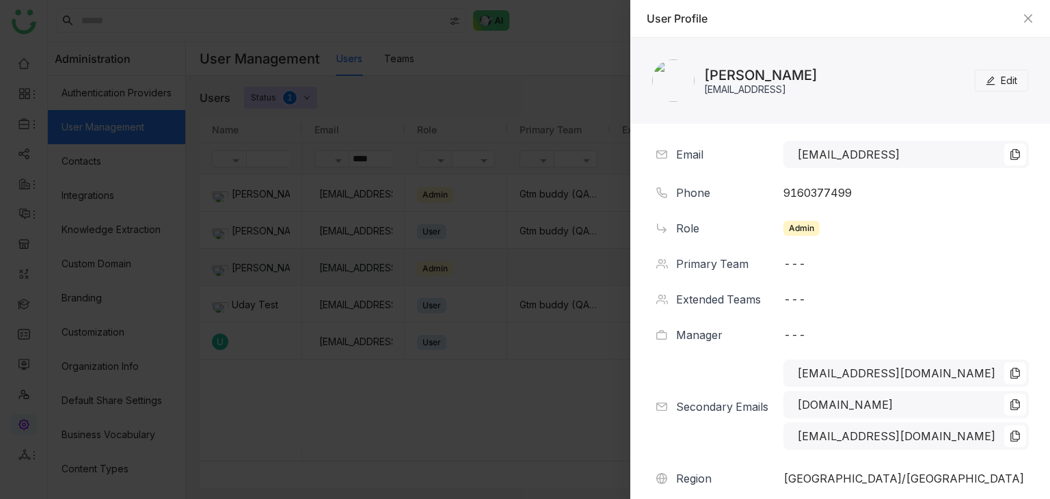
click at [1000, 82] on span "Edit" at bounding box center [1008, 80] width 16 height 15
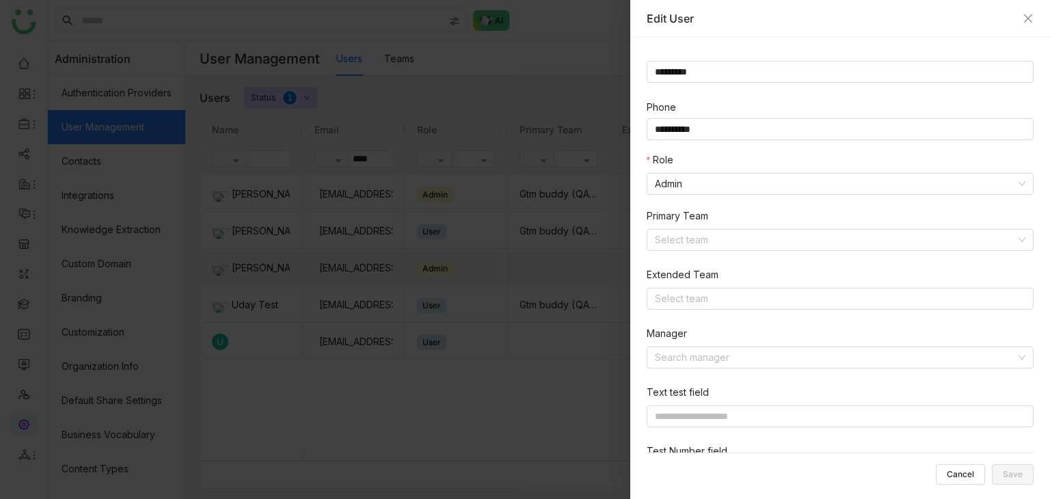
scroll to position [273, 0]
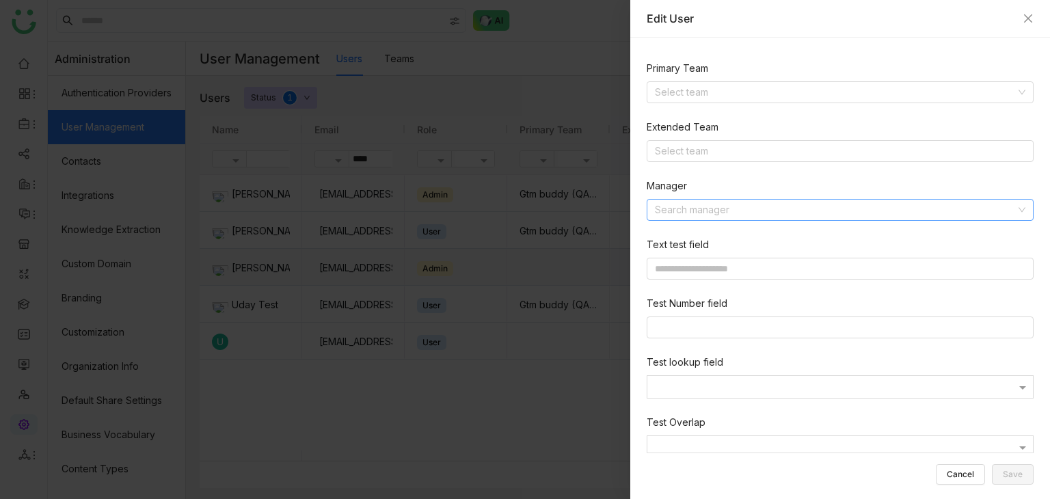
click at [692, 202] on input at bounding box center [835, 210] width 361 height 21
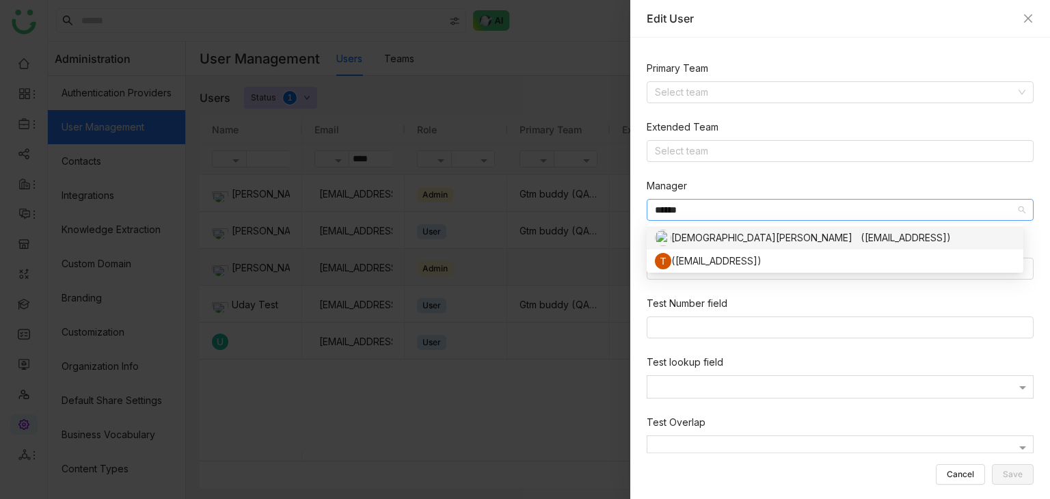
type input "******"
click at [698, 233] on div "[DEMOGRAPHIC_DATA][PERSON_NAME] ([EMAIL_ADDRESS])" at bounding box center [835, 238] width 360 height 16
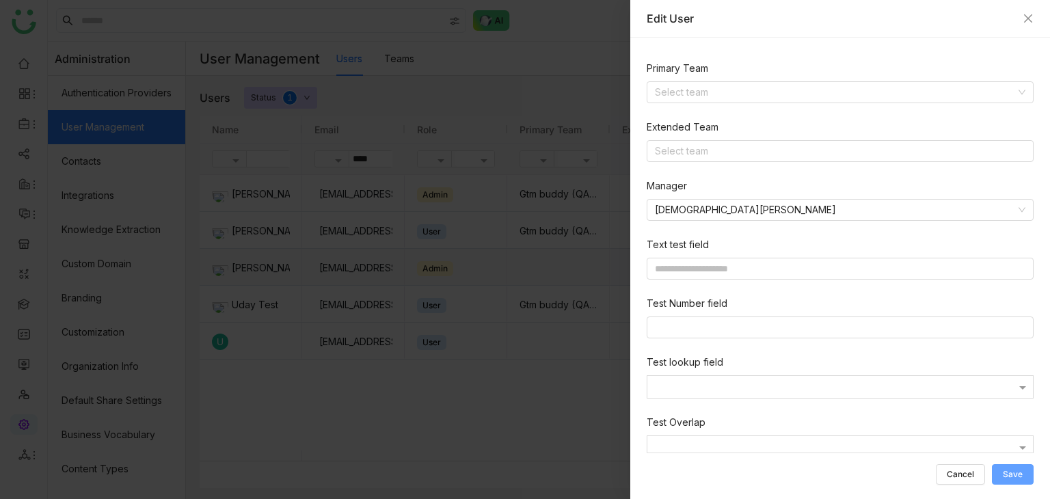
click at [1009, 474] on span "Save" at bounding box center [1013, 474] width 20 height 0
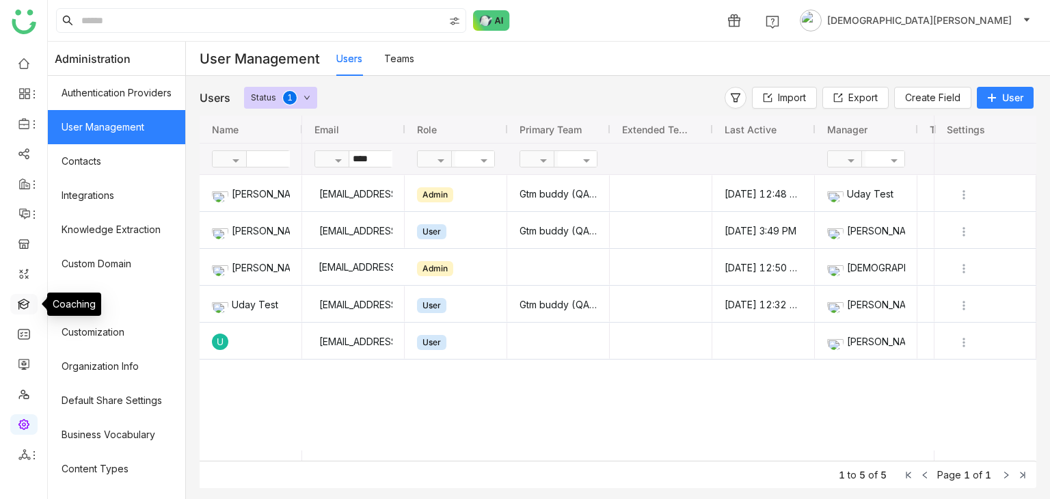
click at [19, 305] on link at bounding box center [24, 303] width 12 height 12
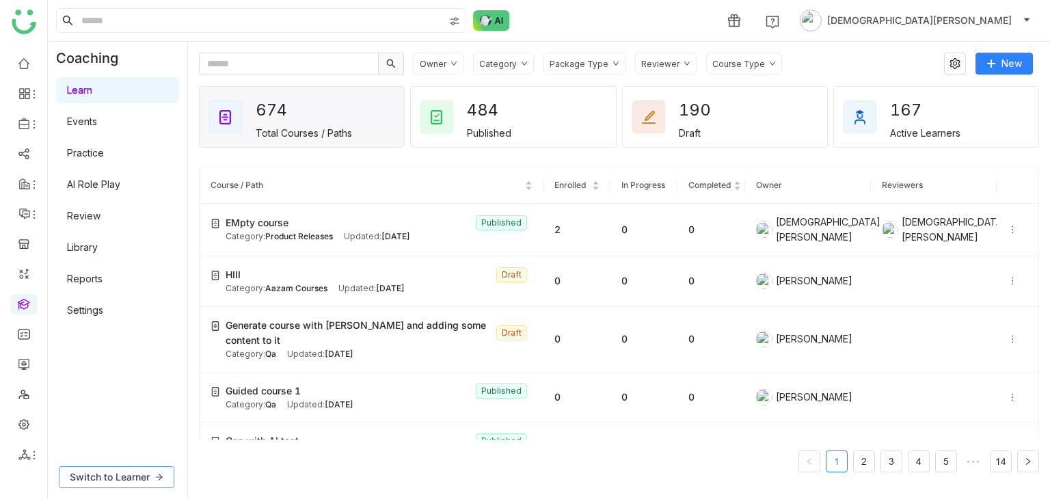
click at [90, 473] on span "Switch to Learner" at bounding box center [110, 476] width 80 height 15
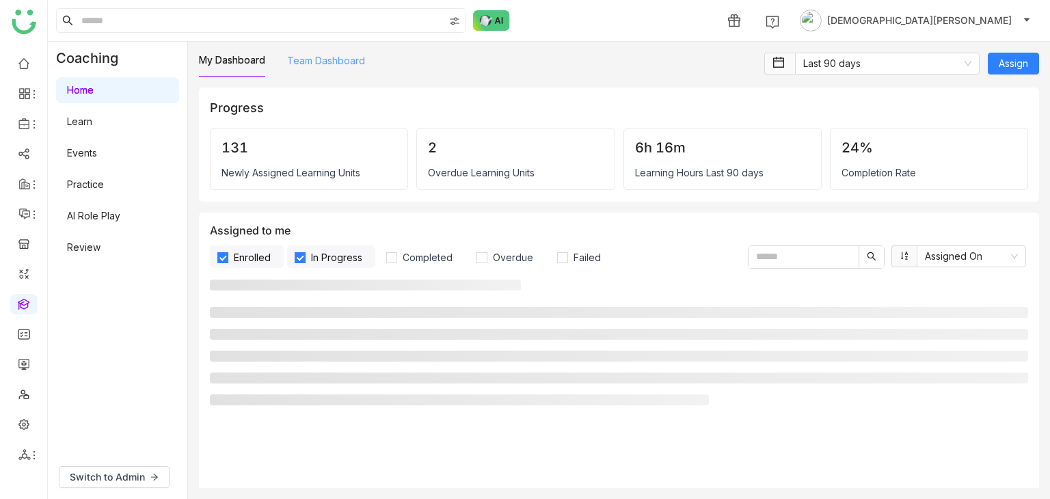
click at [339, 55] on link "Team Dashboard" at bounding box center [326, 61] width 78 height 12
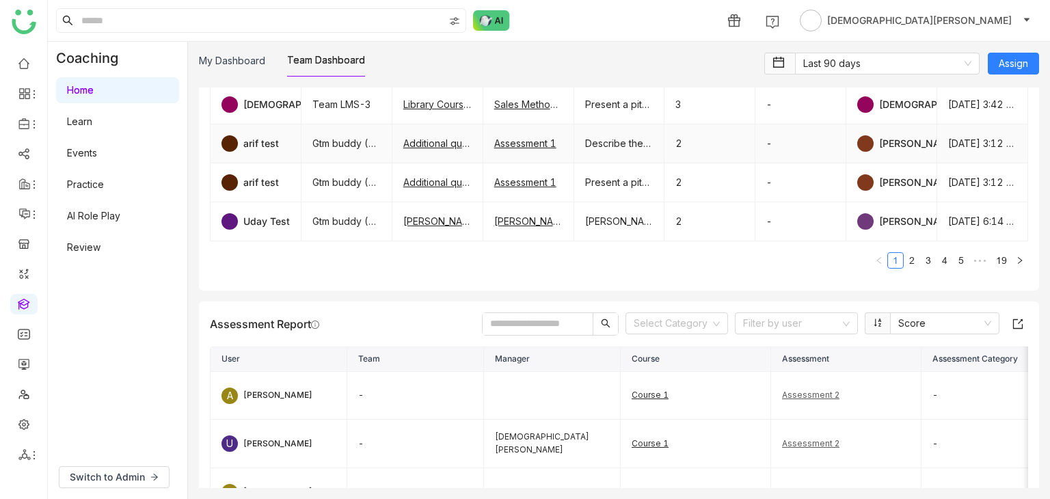
scroll to position [1435, 0]
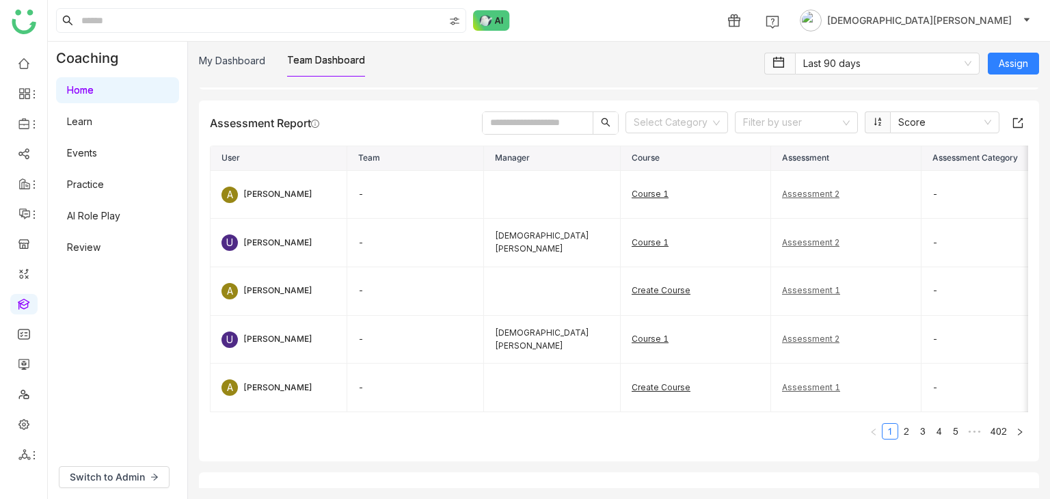
click at [503, 117] on input "text" at bounding box center [537, 123] width 110 height 22
paste input "**********"
type input "**********"
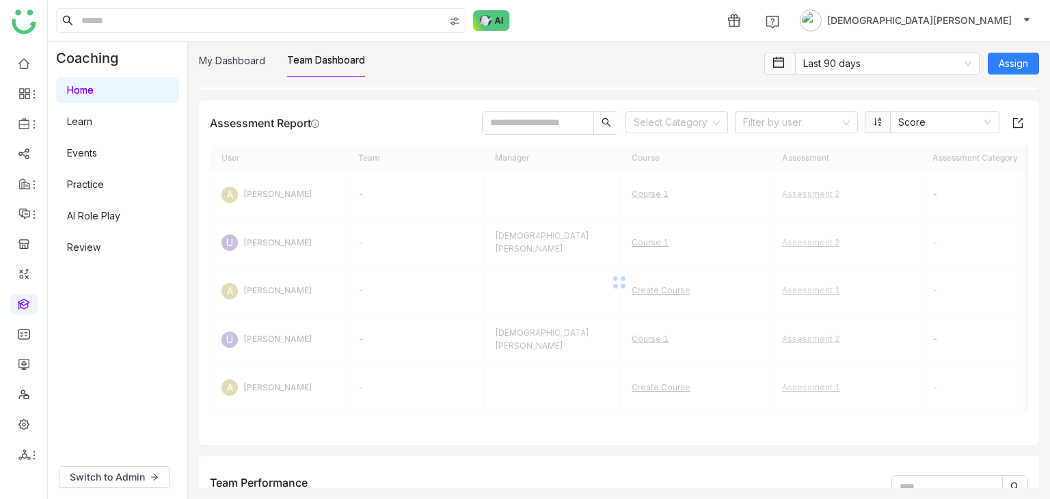
scroll to position [0, 0]
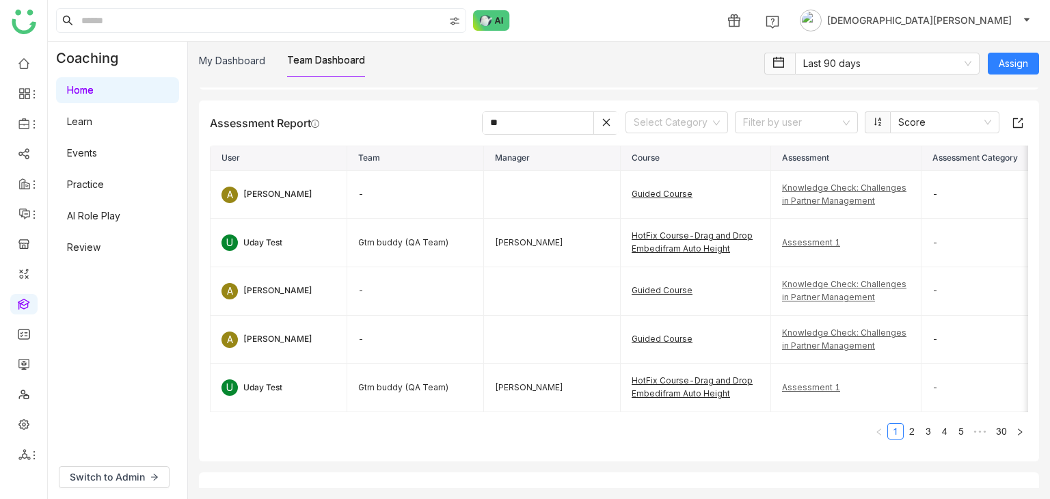
type input "*"
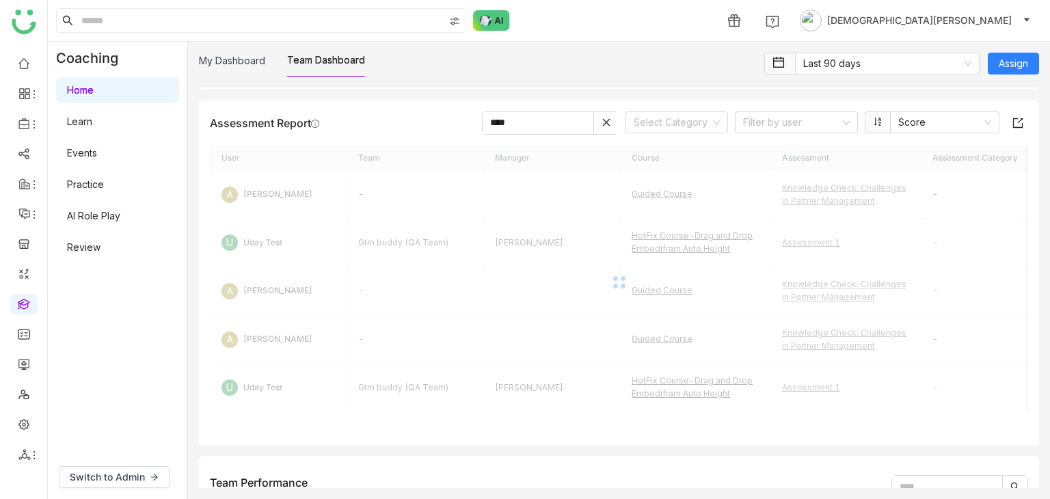
type input "*****"
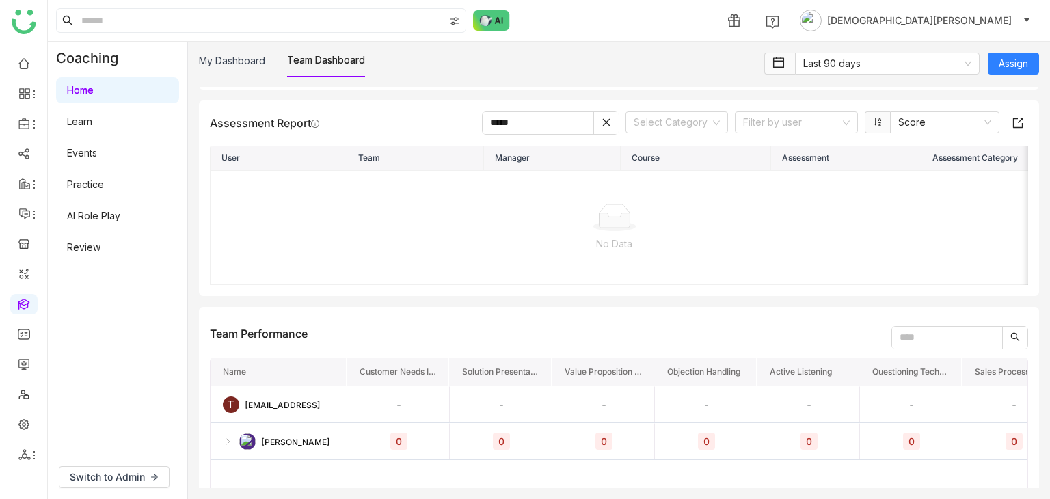
scroll to position [1230, 0]
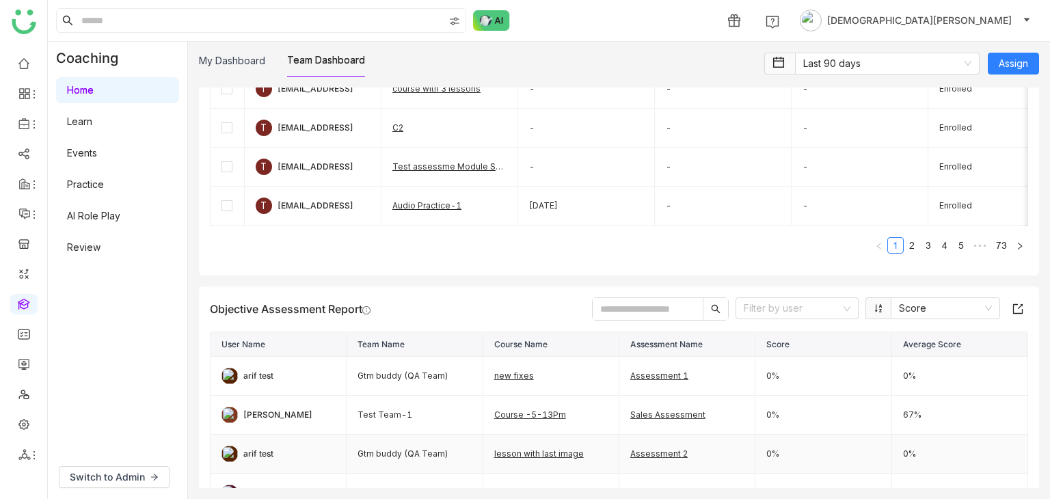
scroll to position [615, 0]
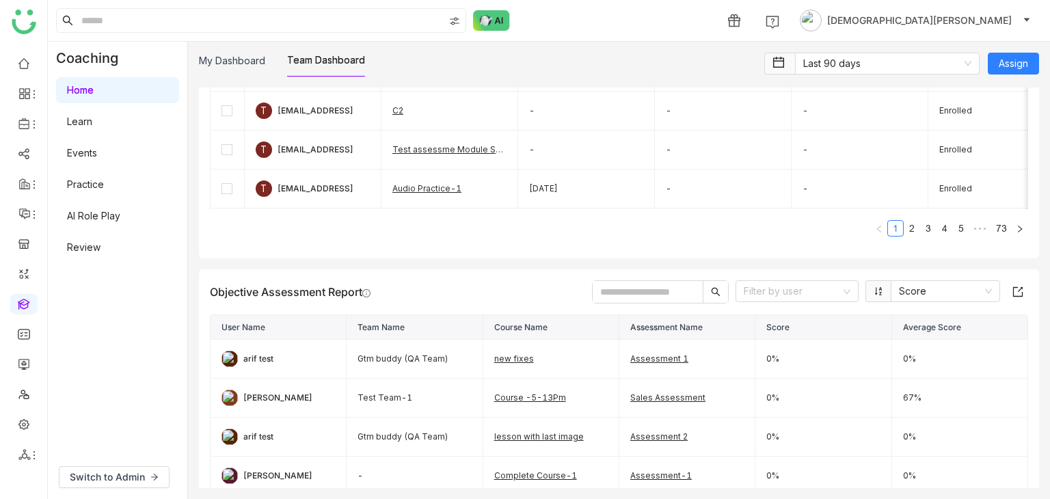
click at [659, 288] on input "text" at bounding box center [648, 292] width 110 height 22
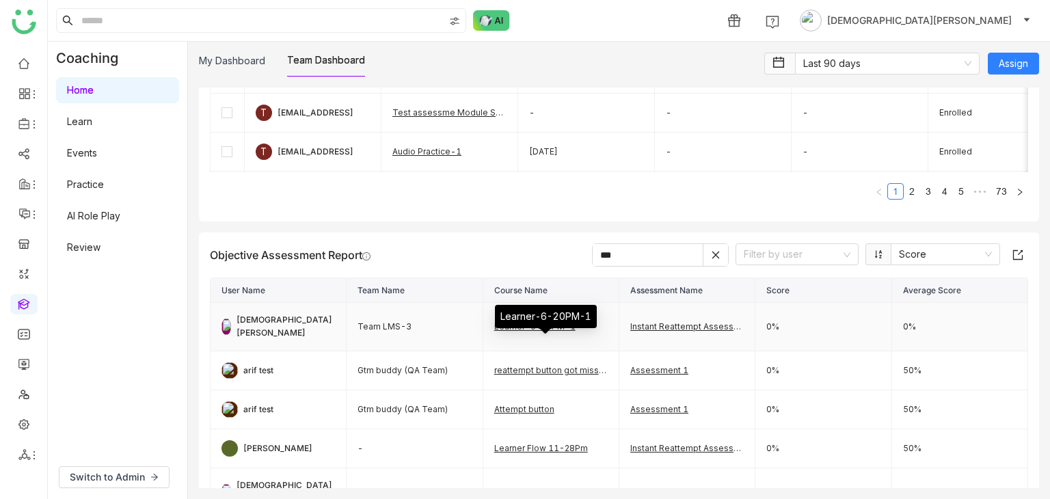
scroll to position [683, 0]
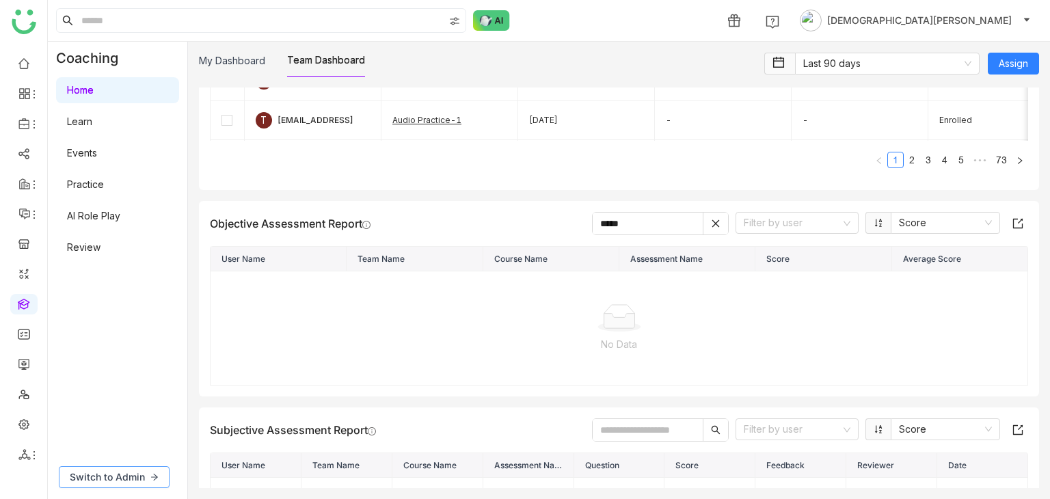
type input "*****"
click at [89, 480] on span "Switch to Admin" at bounding box center [107, 476] width 75 height 15
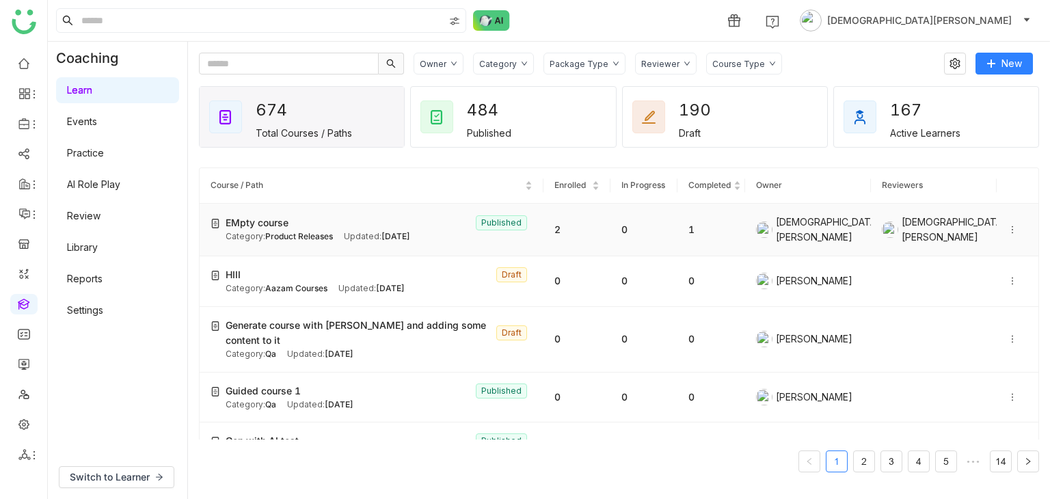
click at [369, 237] on div "Updated: Sep 03, 2025" at bounding box center [377, 236] width 66 height 13
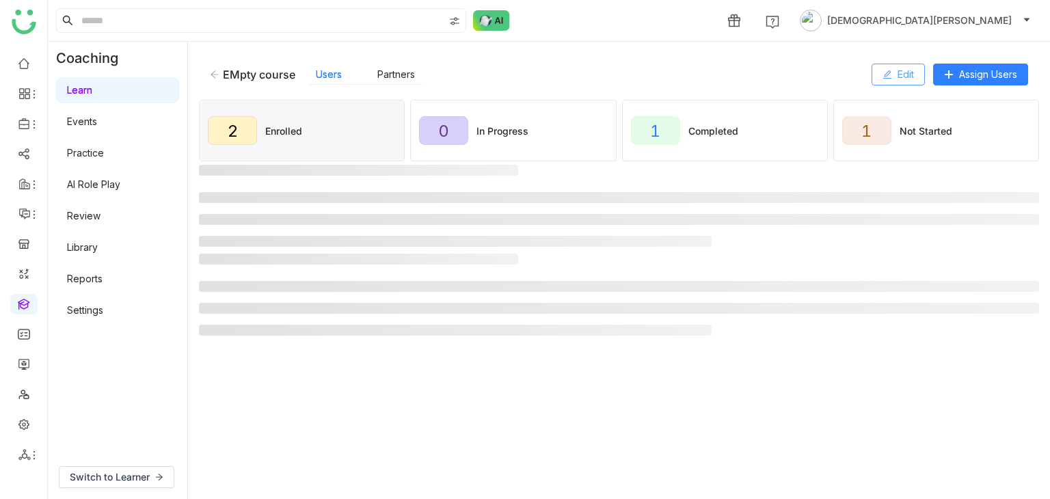
click at [897, 78] on span "Edit" at bounding box center [905, 74] width 16 height 15
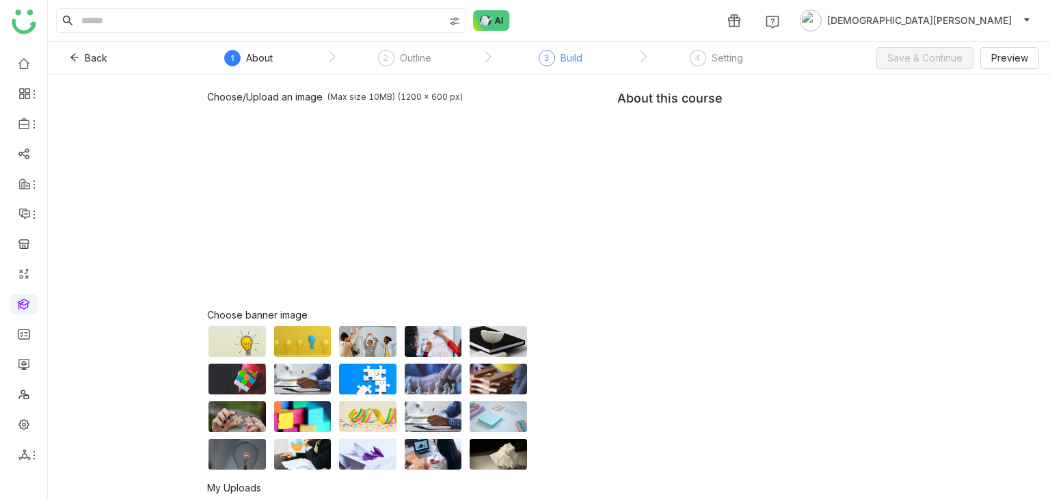
click at [575, 53] on div "Build" at bounding box center [571, 58] width 22 height 16
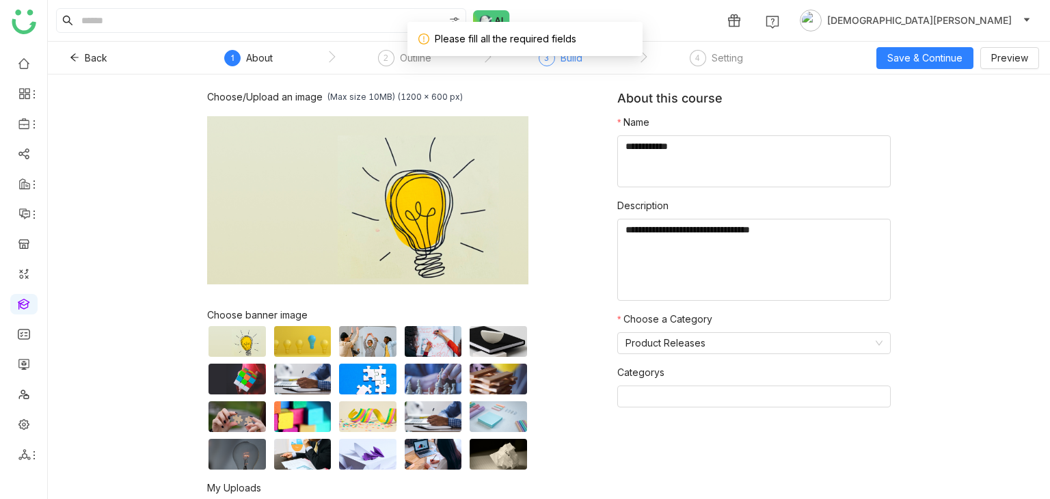
click at [549, 58] on div "3" at bounding box center [547, 58] width 16 height 16
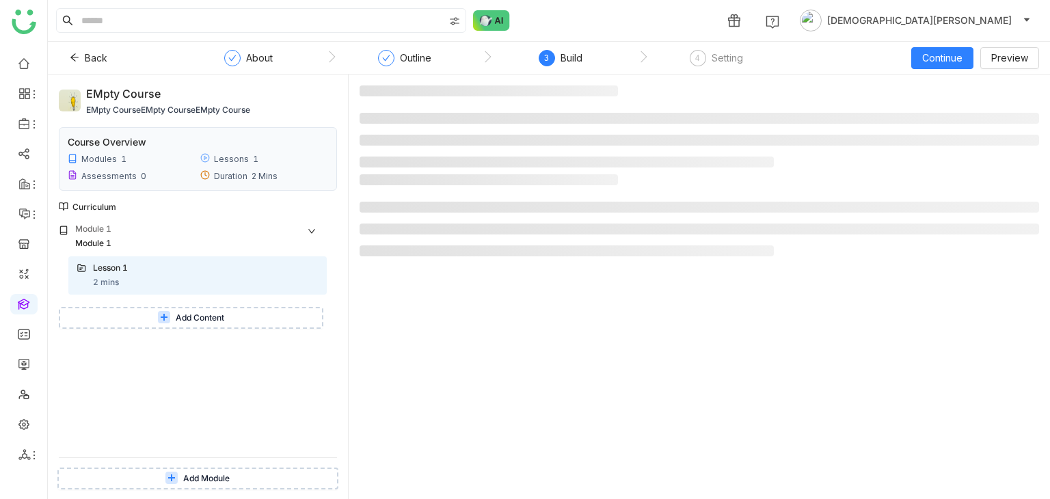
click at [165, 321] on icon at bounding box center [164, 317] width 8 height 8
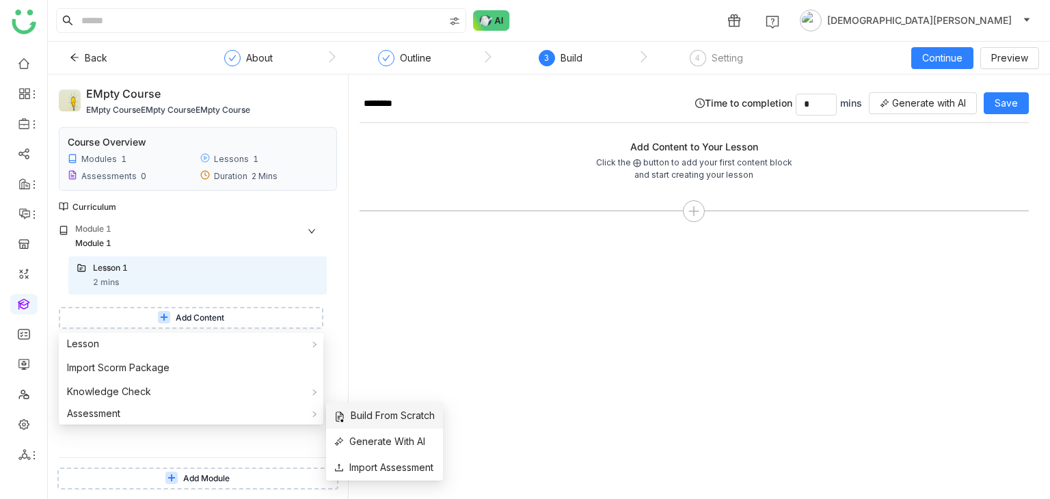
click at [368, 416] on span "Build From Scratch" at bounding box center [384, 415] width 100 height 15
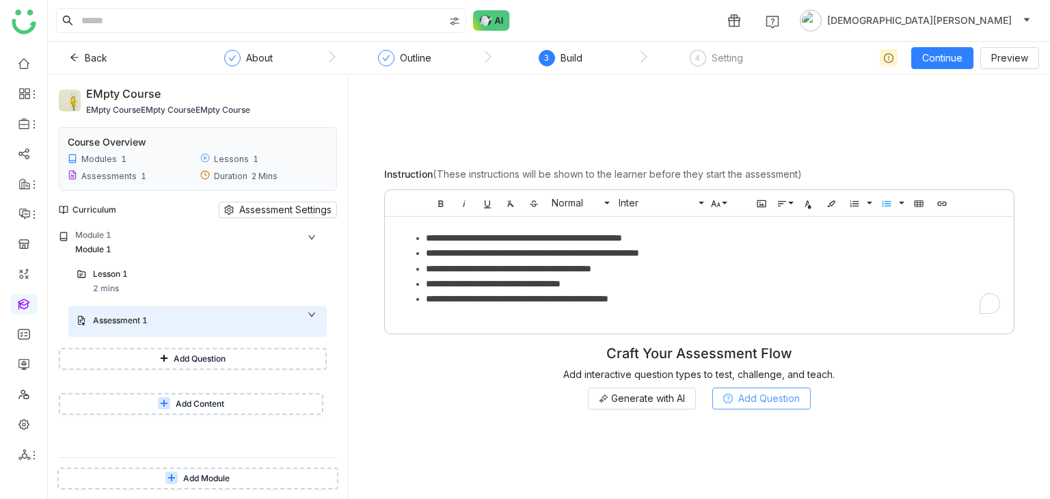
click at [727, 394] on icon at bounding box center [728, 399] width 10 height 10
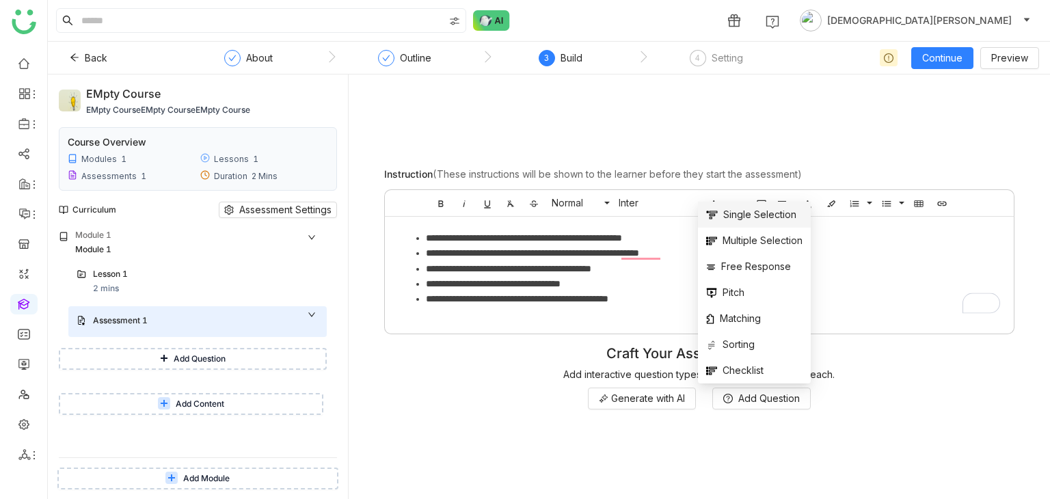
click at [726, 215] on span "Single Selection" at bounding box center [751, 214] width 90 height 15
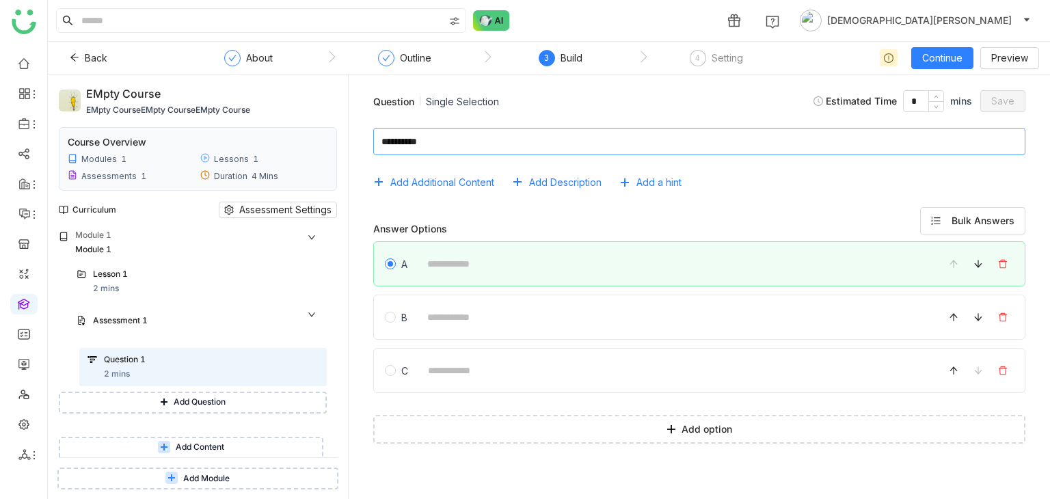
click at [459, 145] on textarea at bounding box center [699, 141] width 652 height 27
type textarea "**"
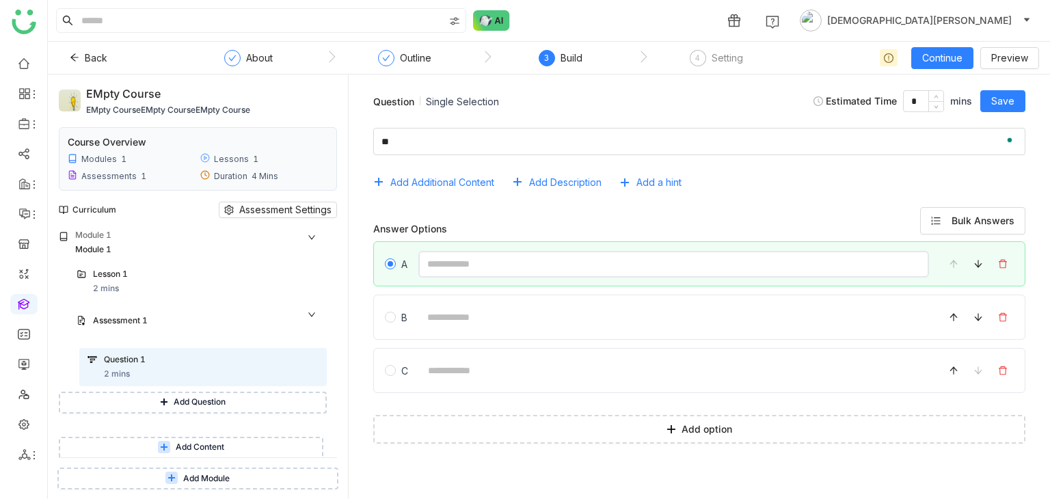
click at [441, 266] on input at bounding box center [673, 264] width 510 height 27
type input "**"
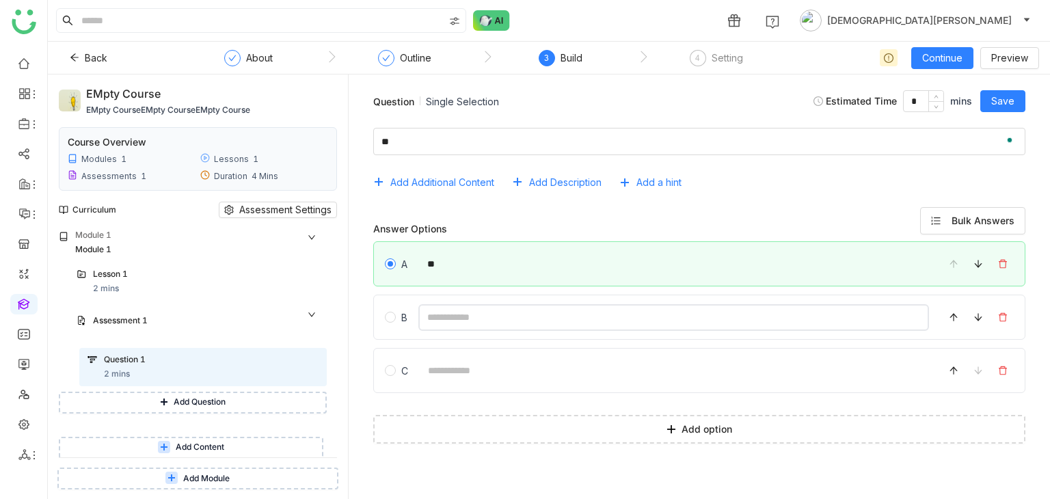
click at [467, 315] on input at bounding box center [673, 317] width 510 height 27
type input "**"
click at [457, 364] on input at bounding box center [674, 370] width 510 height 27
type input "**"
click at [1010, 103] on span "Save" at bounding box center [1002, 101] width 23 height 15
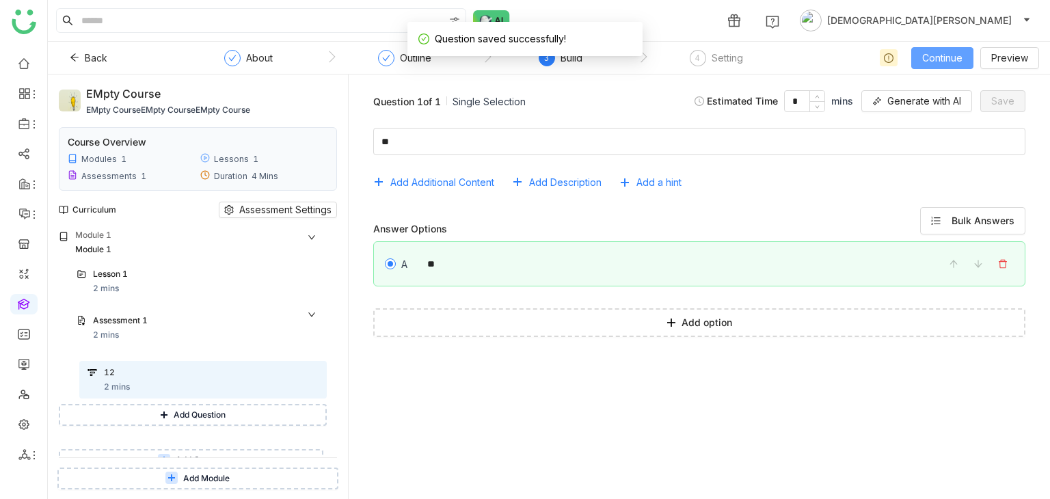
click at [949, 62] on span "Continue" at bounding box center [942, 58] width 40 height 15
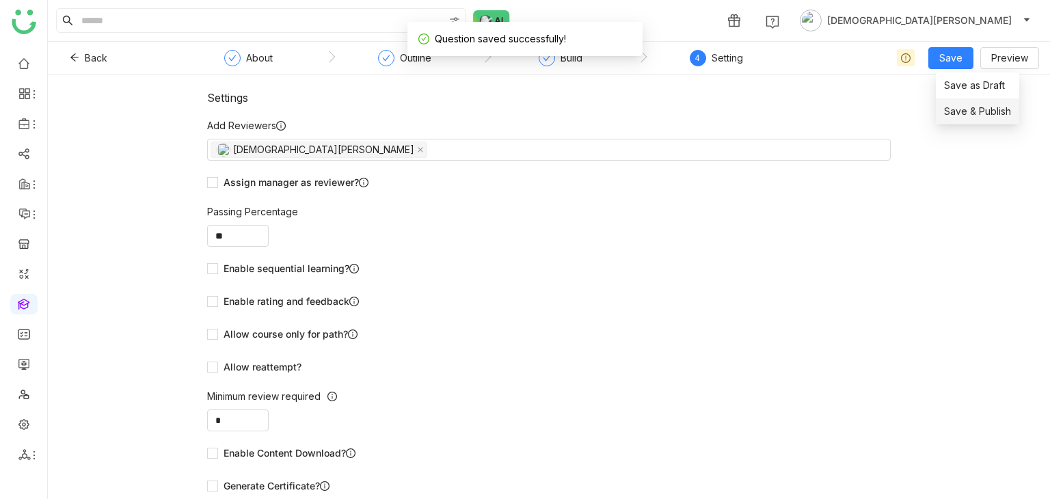
click at [964, 107] on span "Save & Publish" at bounding box center [977, 111] width 67 height 15
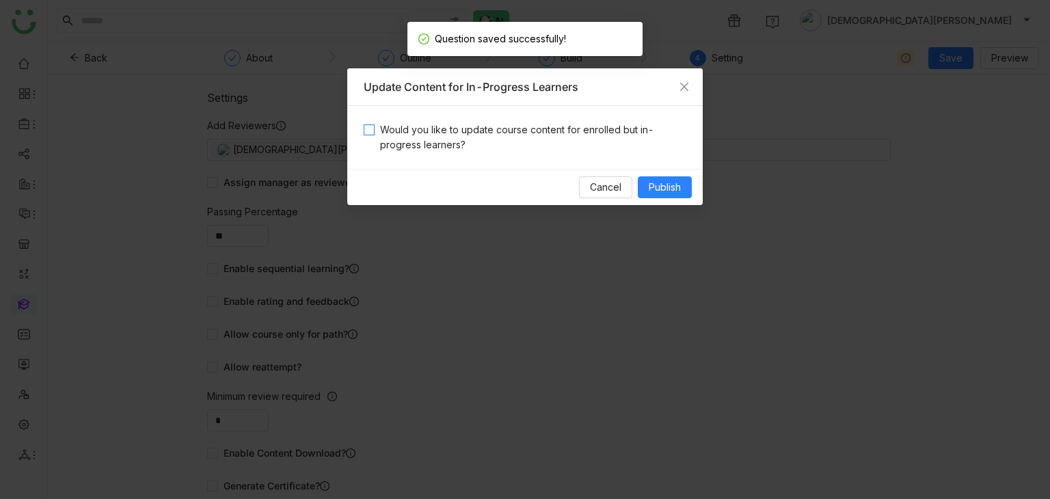
drag, startPoint x: 424, startPoint y: 153, endPoint x: 419, endPoint y: 146, distance: 8.9
click at [421, 152] on div "Would you like to update course content for enrolled but in-progress learners?" at bounding box center [524, 137] width 355 height 63
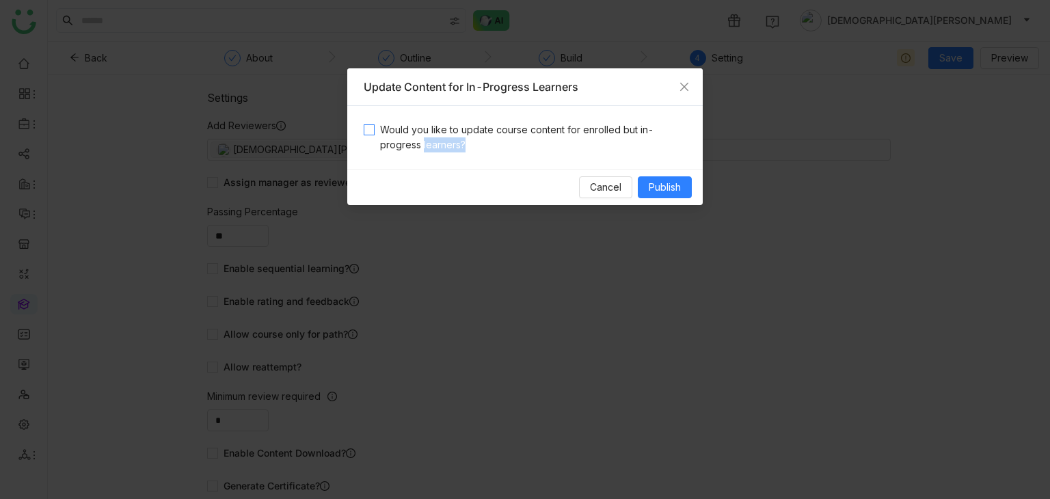
click at [419, 146] on span "Would you like to update course content for enrolled but in-progress learners?" at bounding box center [531, 137] width 312 height 30
click at [681, 184] on button "Publish" at bounding box center [665, 187] width 54 height 22
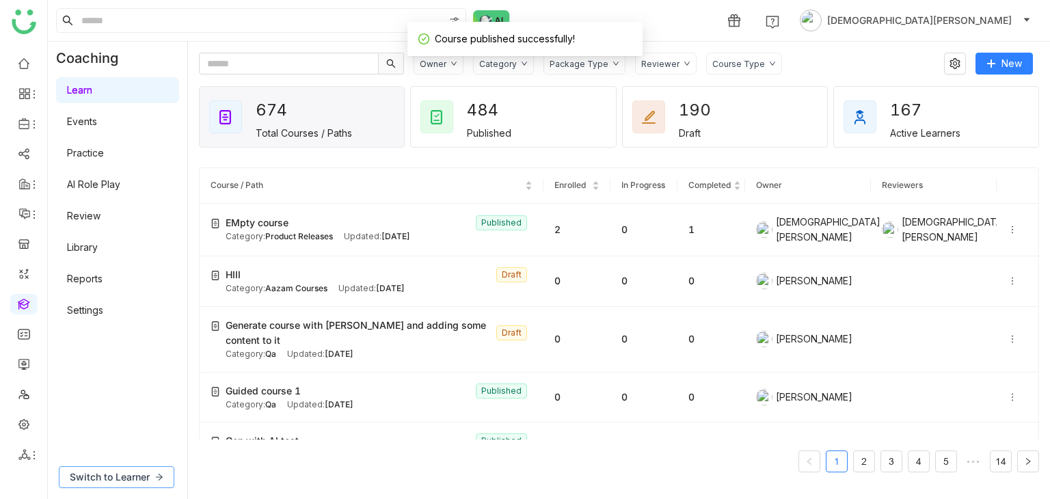
click at [124, 472] on span "Switch to Learner" at bounding box center [110, 476] width 80 height 15
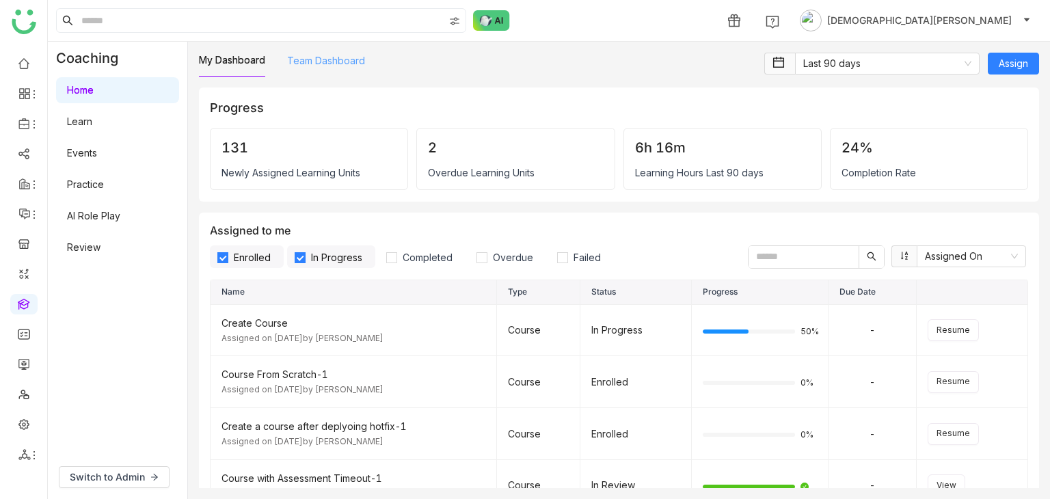
click at [326, 59] on link "Team Dashboard" at bounding box center [326, 61] width 78 height 12
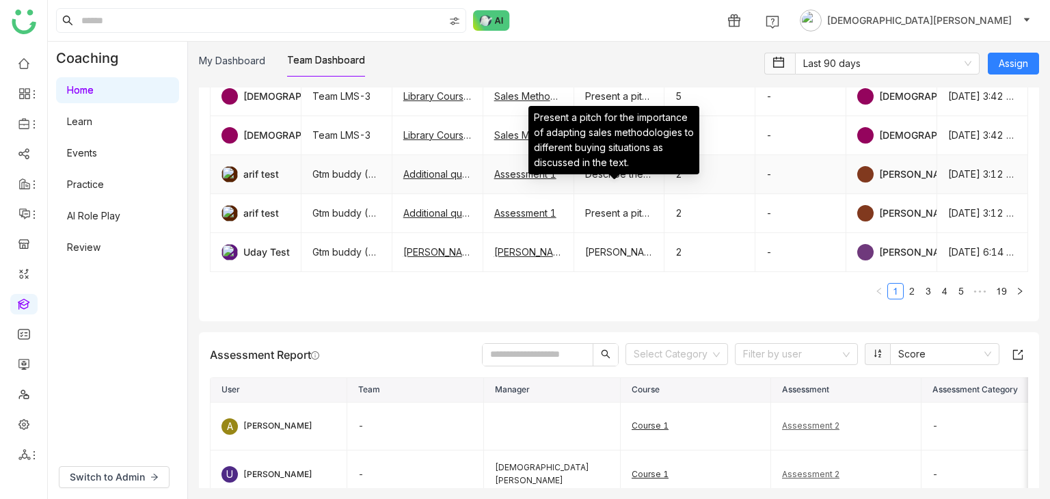
scroll to position [1435, 0]
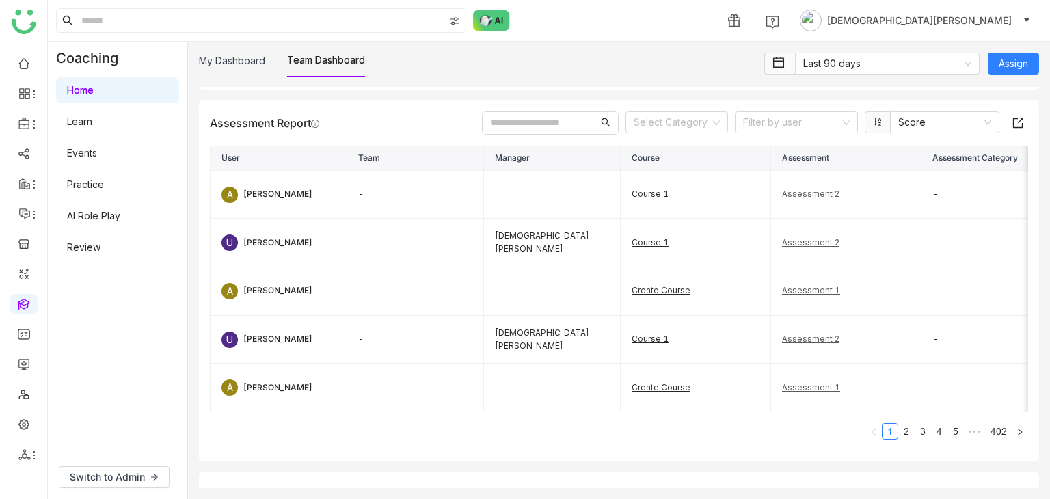
click at [525, 128] on input "text" at bounding box center [537, 123] width 110 height 22
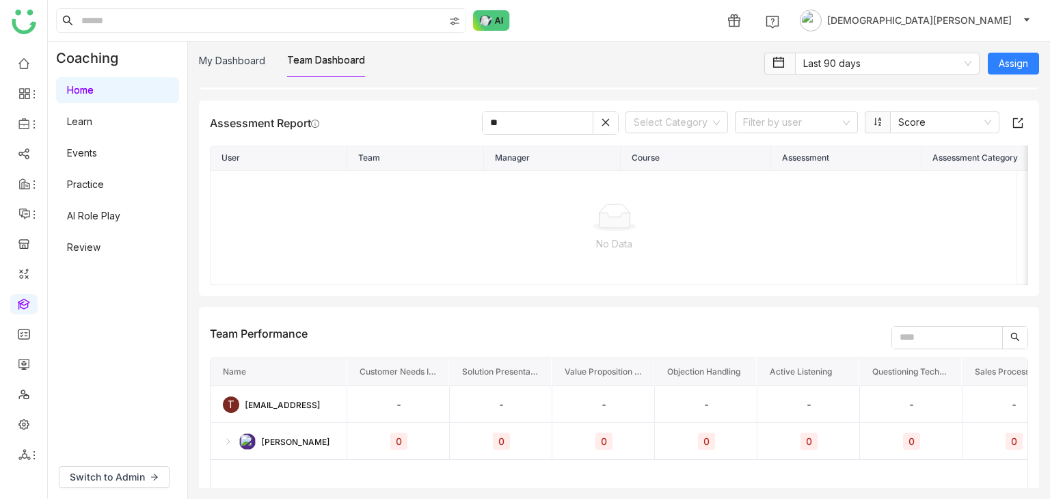
type input "*"
click at [107, 476] on span "Switch to Admin" at bounding box center [107, 476] width 75 height 15
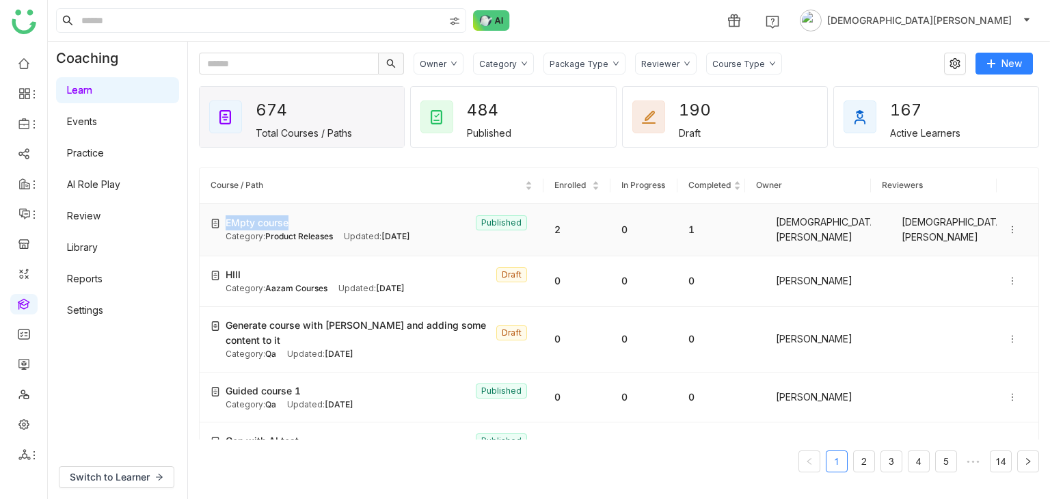
copy span "EMpty course"
drag, startPoint x: 294, startPoint y: 218, endPoint x: 227, endPoint y: 226, distance: 67.5
click at [227, 226] on div "EMpty course Published" at bounding box center [379, 222] width 307 height 15
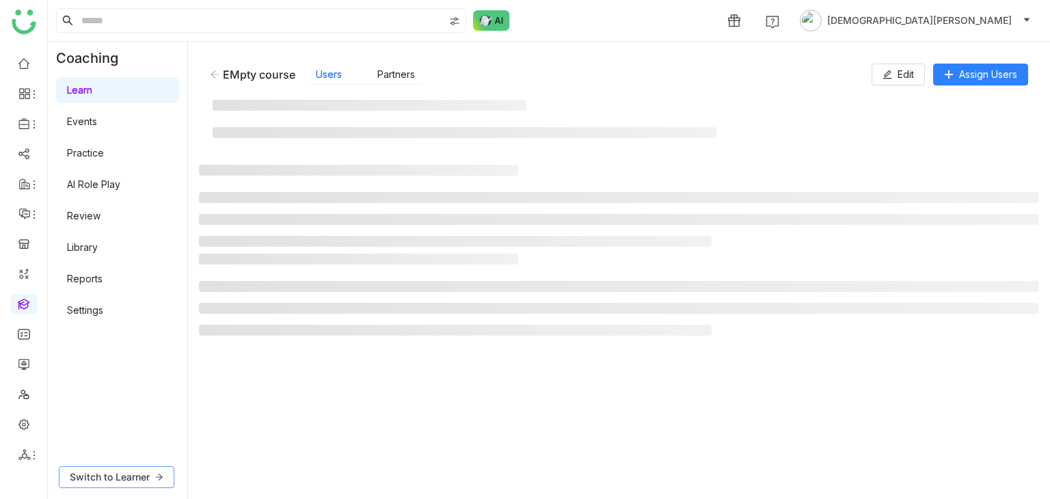
click at [94, 472] on span "Switch to Learner" at bounding box center [110, 476] width 80 height 15
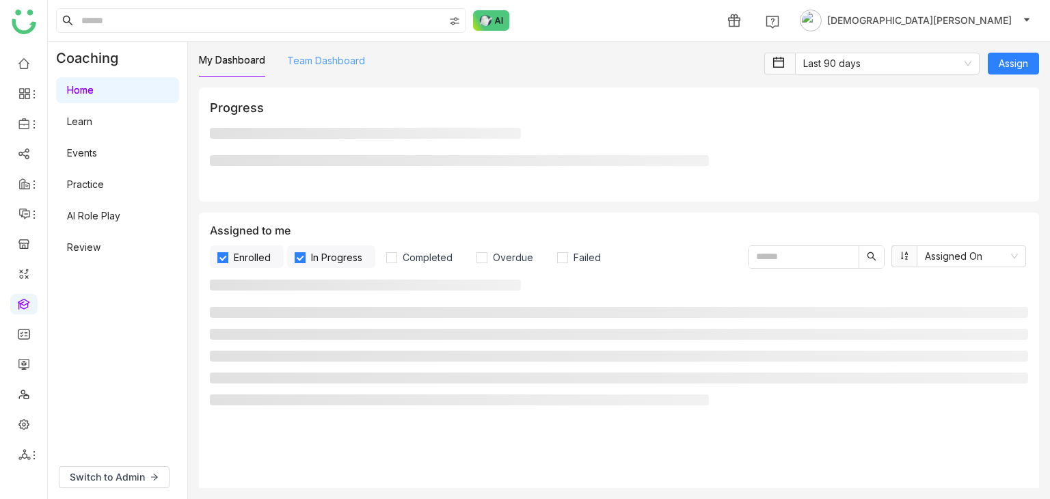
click at [315, 59] on link "Team Dashboard" at bounding box center [326, 61] width 78 height 12
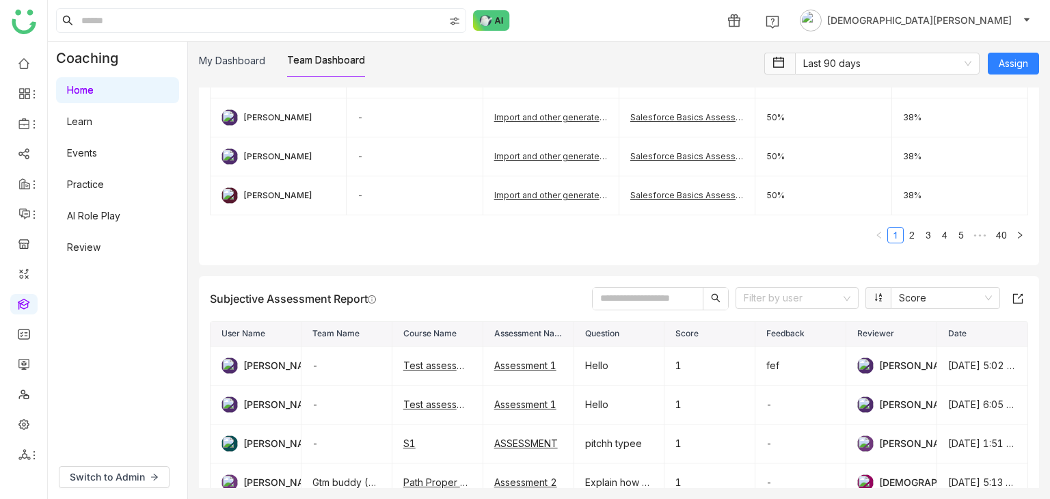
scroll to position [1075, 0]
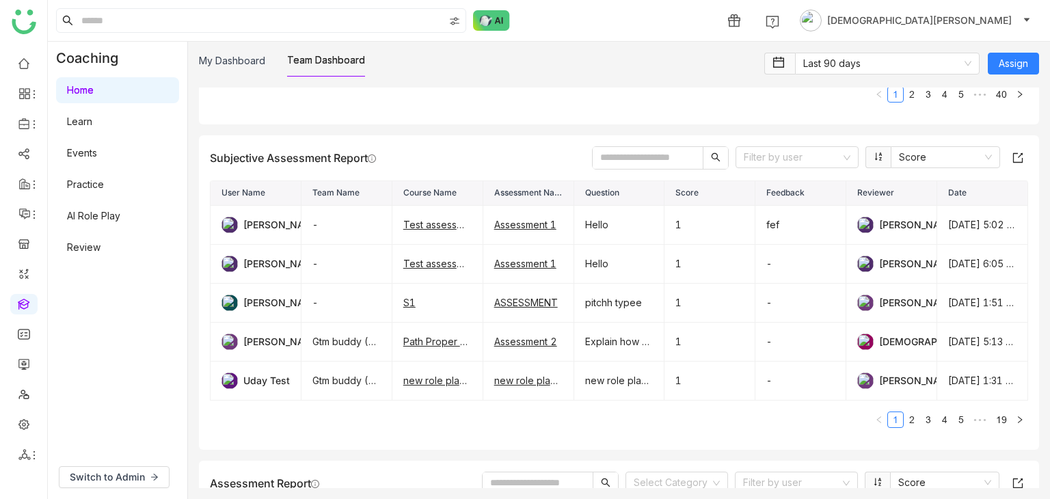
click at [643, 150] on input "text" at bounding box center [648, 158] width 110 height 22
paste input "**********"
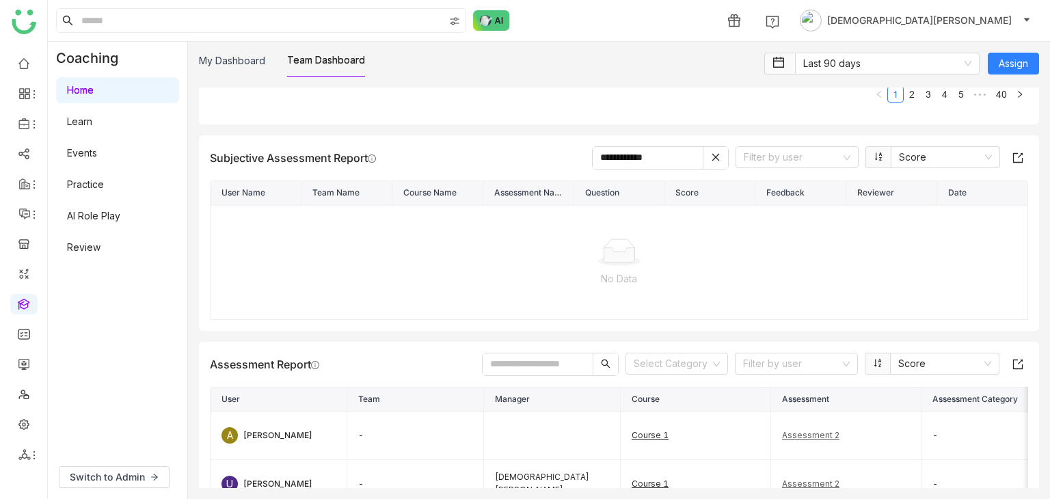
type input "**********"
click at [577, 152] on div "**********" at bounding box center [619, 157] width 818 height 23
click at [593, 151] on input "**********" at bounding box center [648, 158] width 110 height 22
click at [111, 479] on span "Switch to Admin" at bounding box center [107, 476] width 75 height 15
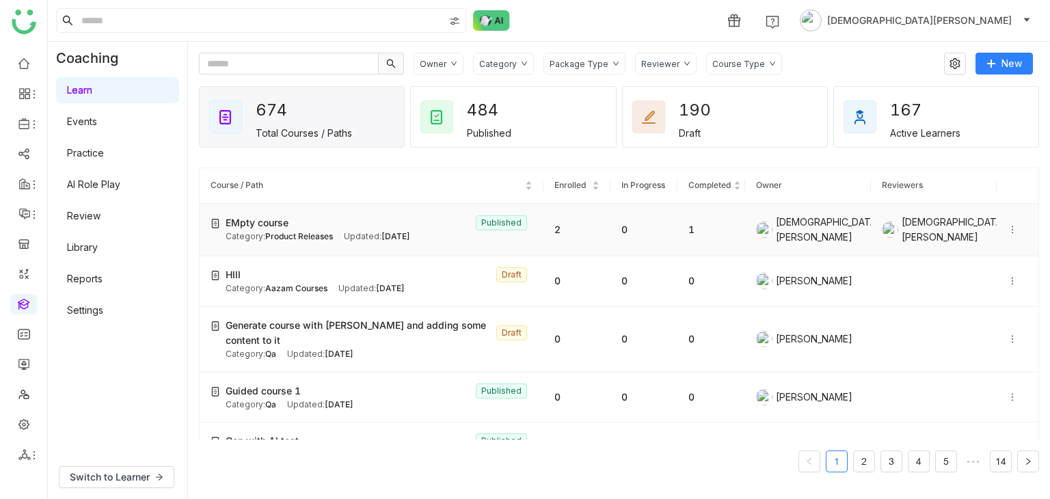
click at [424, 228] on div "EMpty course Published" at bounding box center [379, 222] width 307 height 15
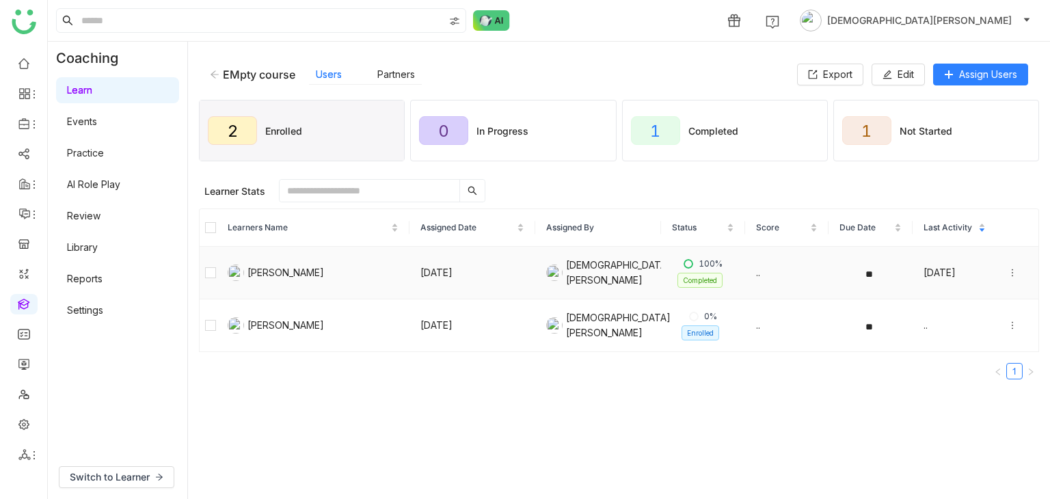
click at [1007, 276] on icon at bounding box center [1012, 273] width 10 height 10
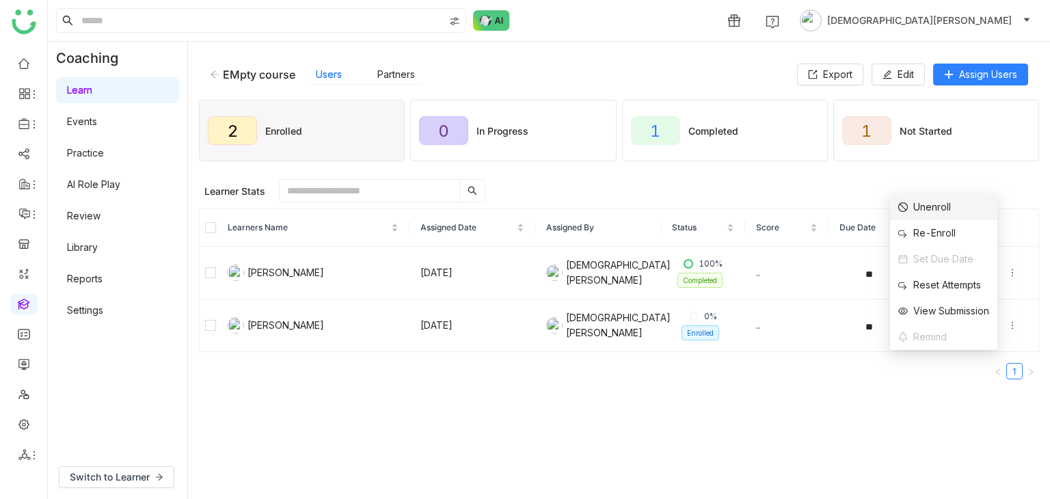
click at [906, 203] on div "Unenroll" at bounding box center [924, 207] width 53 height 15
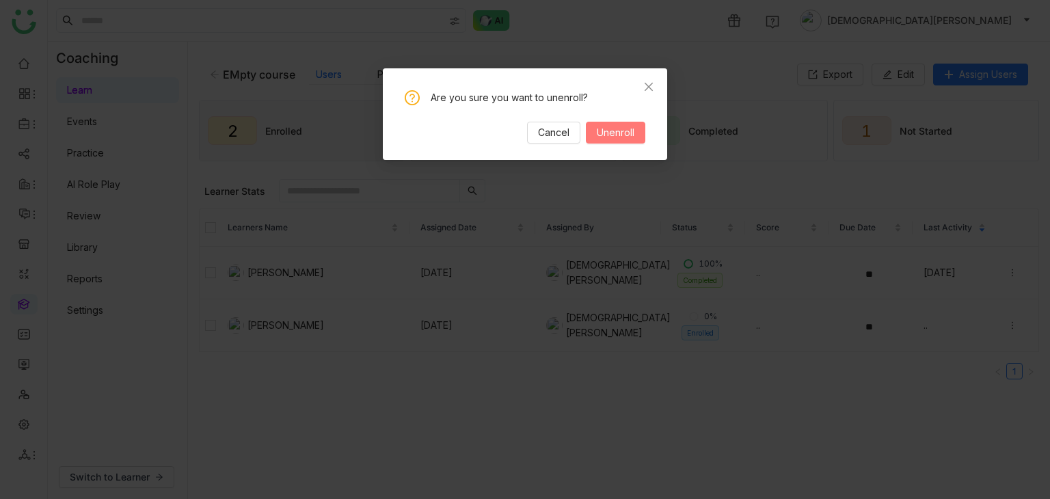
click at [631, 136] on span "Unenroll" at bounding box center [616, 132] width 38 height 15
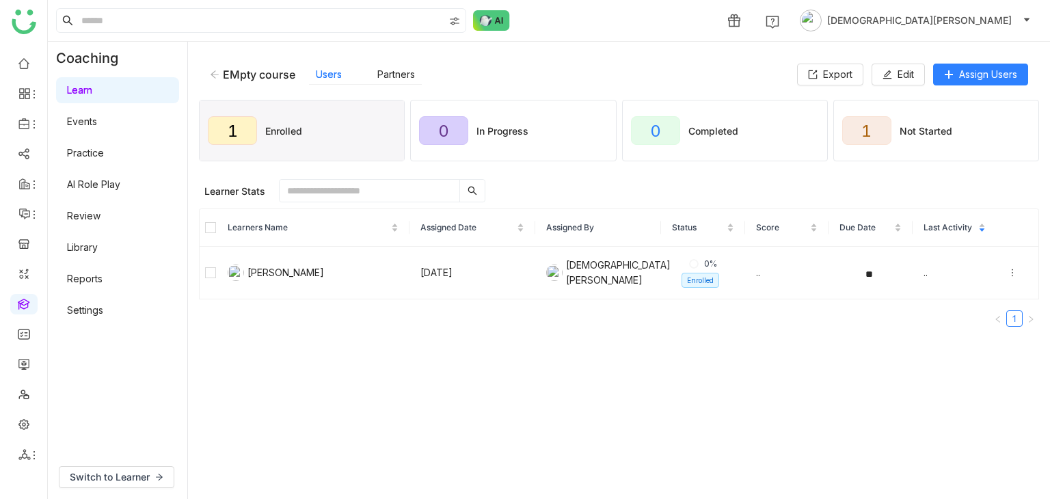
click at [221, 72] on div "EMpty course" at bounding box center [252, 75] width 85 height 14
click at [218, 75] on icon at bounding box center [215, 75] width 10 height 10
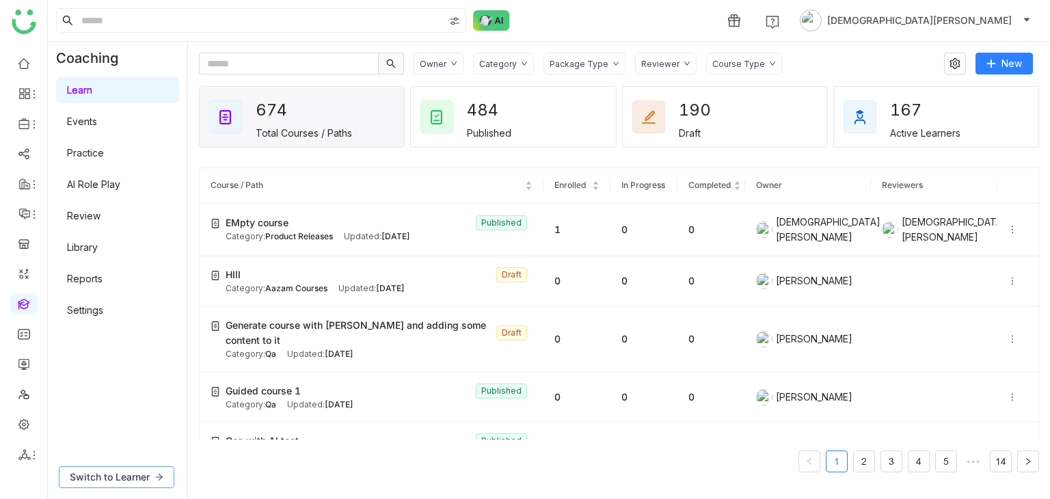
click at [153, 478] on button "Switch to Learner" at bounding box center [116, 477] width 115 height 22
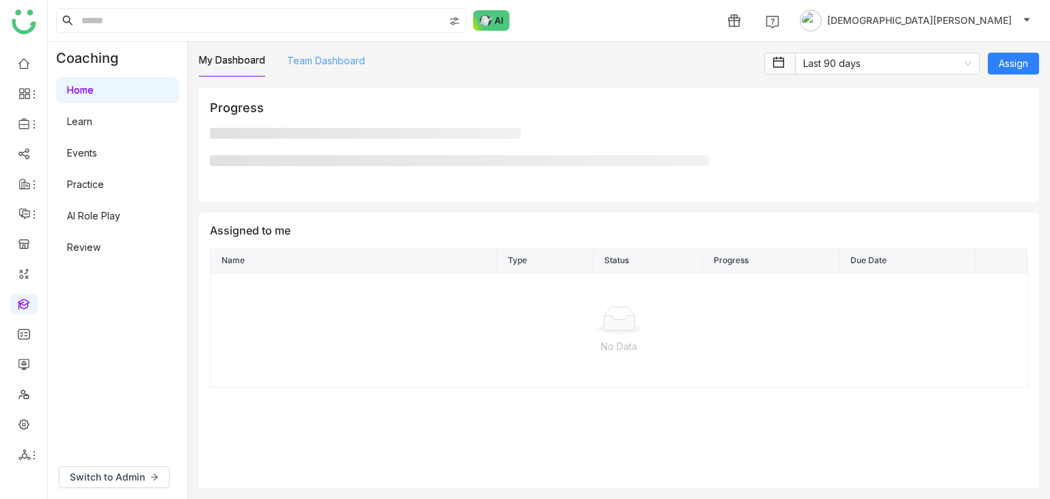
click at [292, 59] on link "Team Dashboard" at bounding box center [326, 61] width 78 height 12
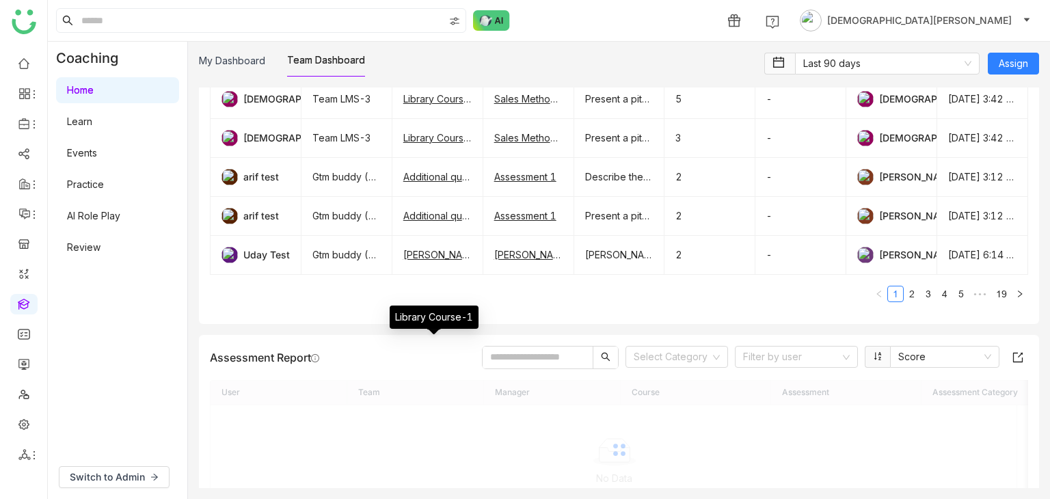
scroll to position [1348, 0]
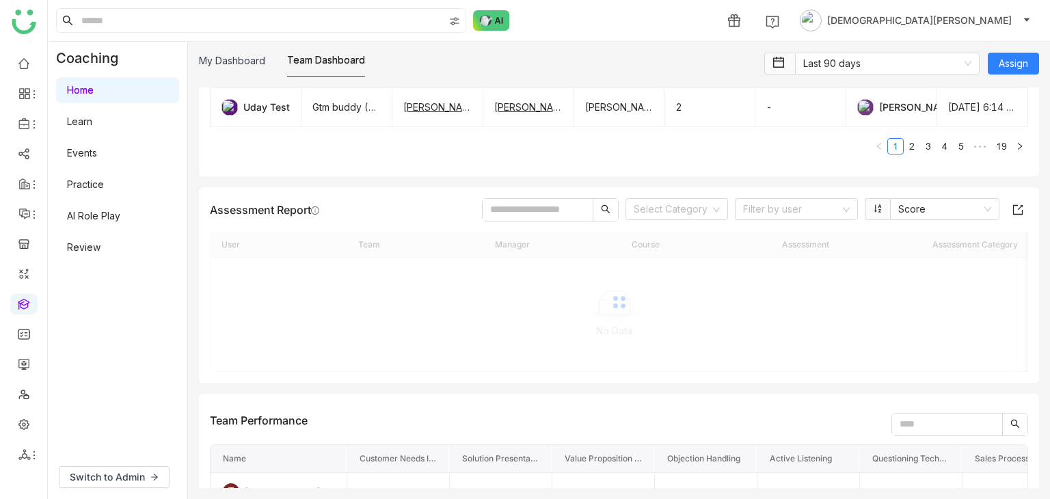
click at [536, 208] on input "text" at bounding box center [537, 210] width 110 height 22
paste input "**********"
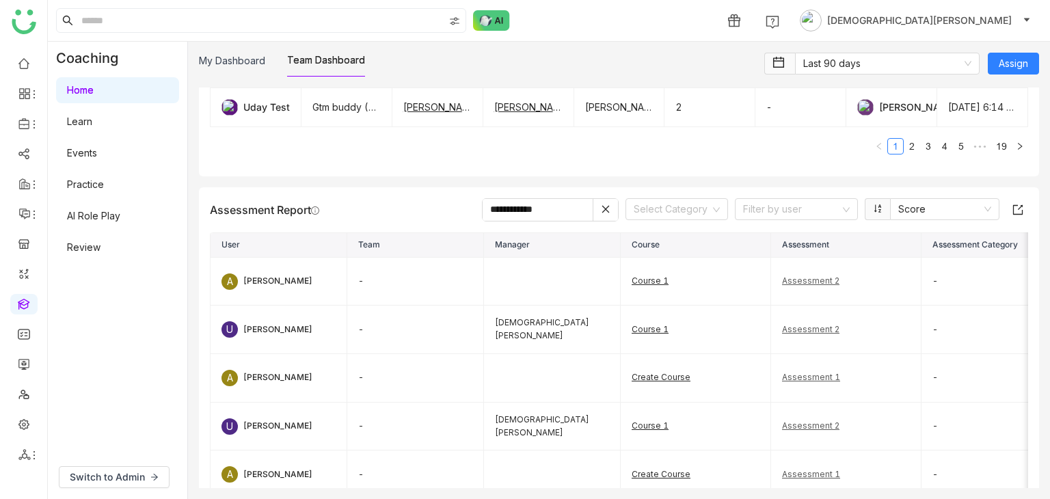
click at [547, 192] on div "**********" at bounding box center [619, 368] width 840 height 362
click at [549, 200] on input "**********" at bounding box center [537, 210] width 110 height 22
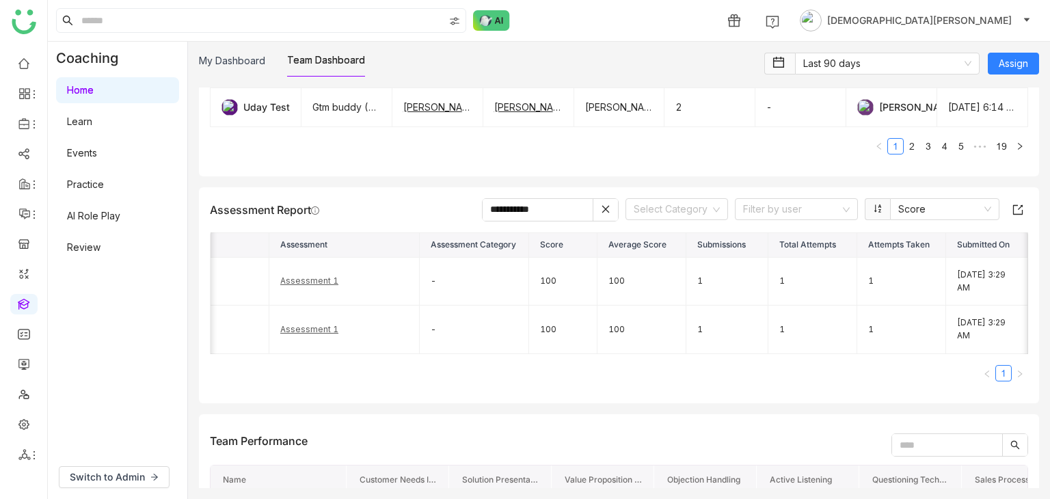
scroll to position [0, 511]
type input "**********"
click at [601, 206] on icon at bounding box center [606, 209] width 10 height 10
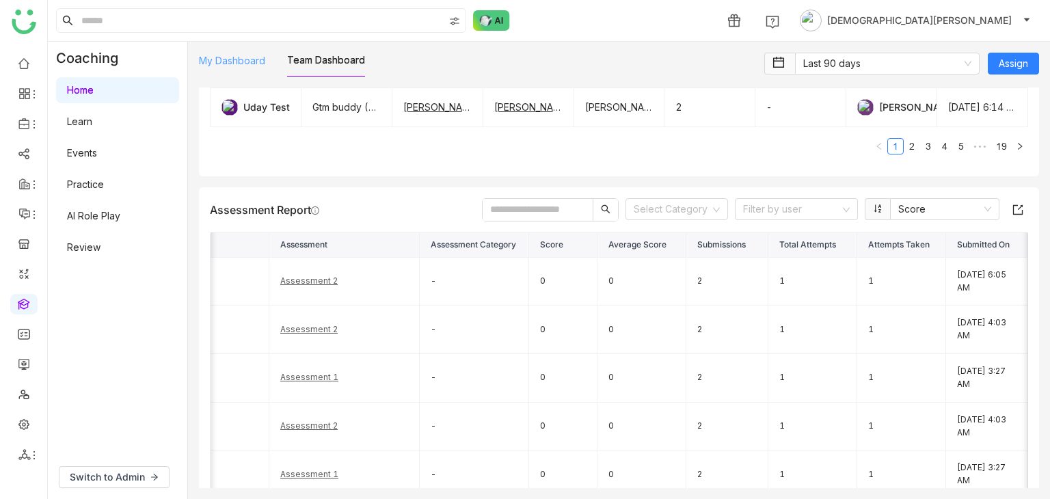
click at [260, 60] on link "My Dashboard" at bounding box center [232, 61] width 66 height 12
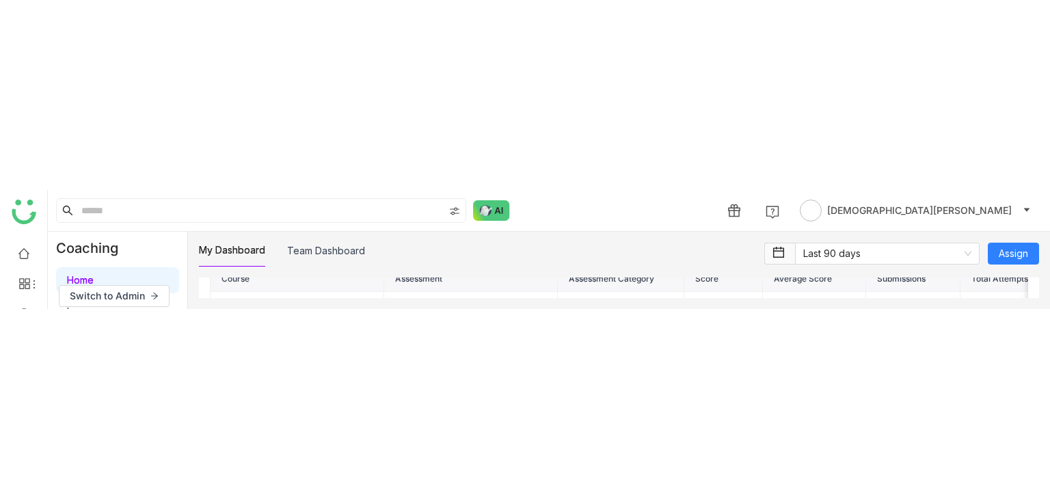
scroll to position [1893, 0]
